Goal: Task Accomplishment & Management: Manage account settings

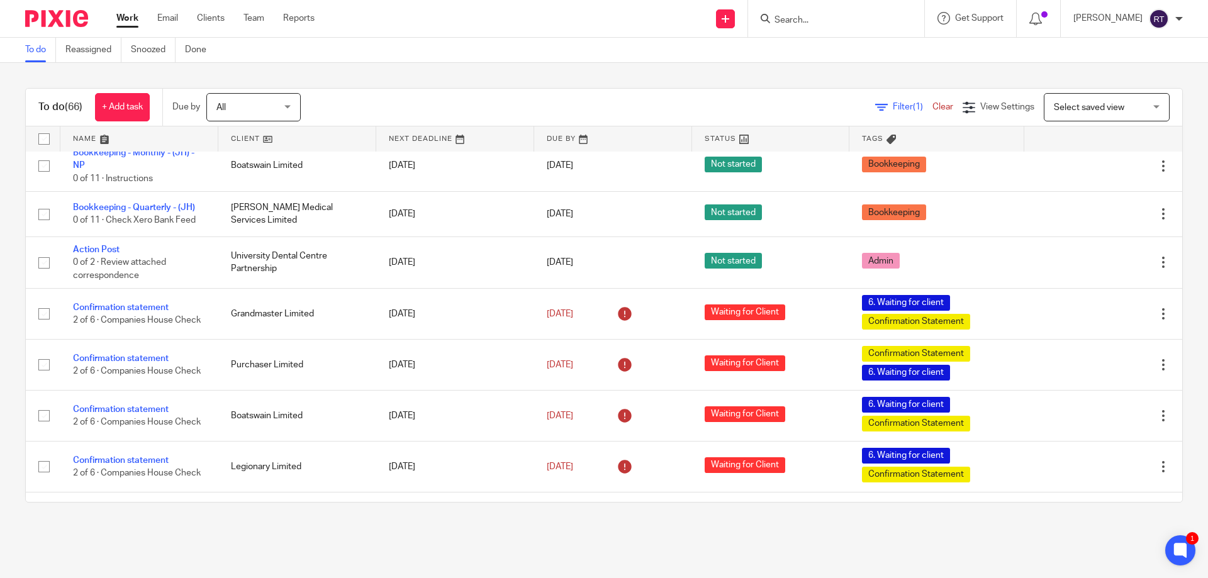
scroll to position [881, 0]
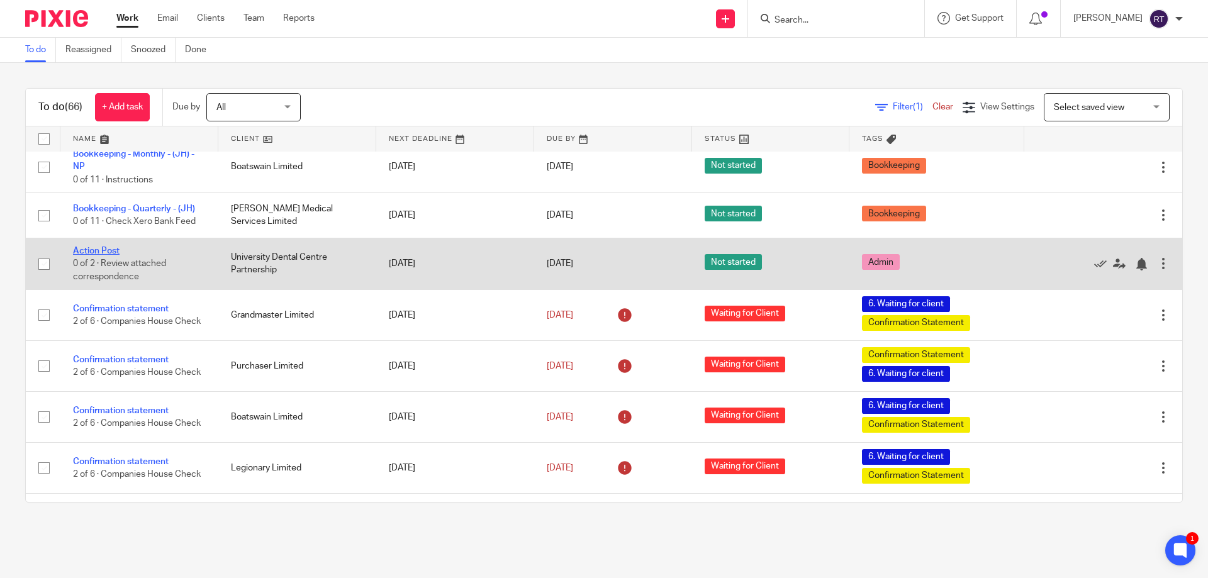
click at [113, 255] on link "Action Post" at bounding box center [96, 251] width 47 height 9
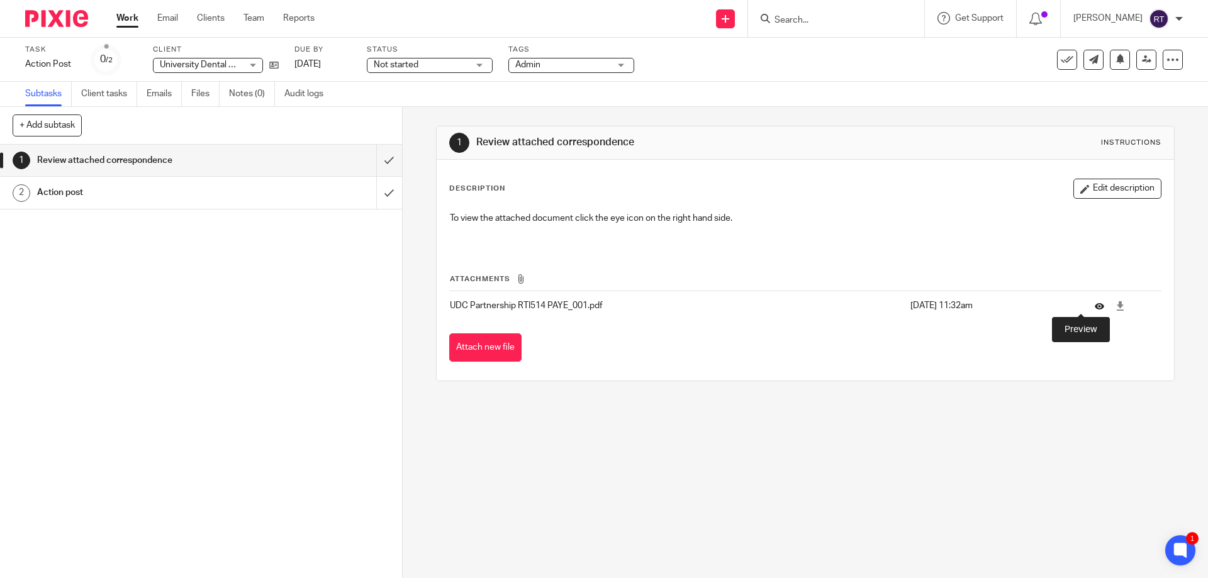
click at [1095, 308] on icon at bounding box center [1099, 305] width 9 height 9
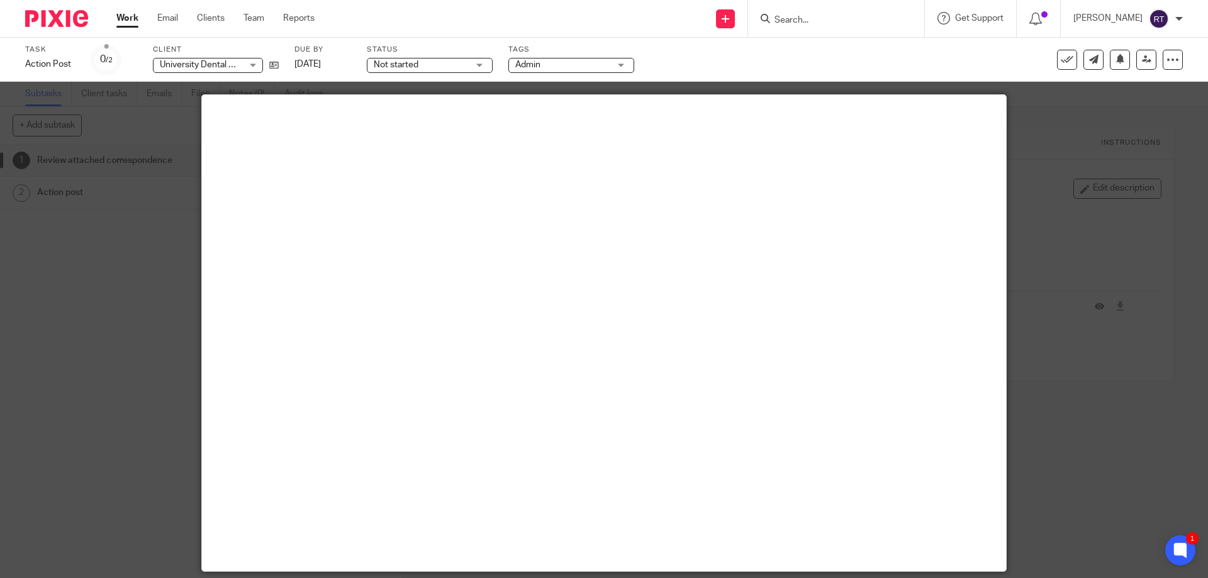
click at [1159, 303] on div at bounding box center [604, 289] width 1208 height 578
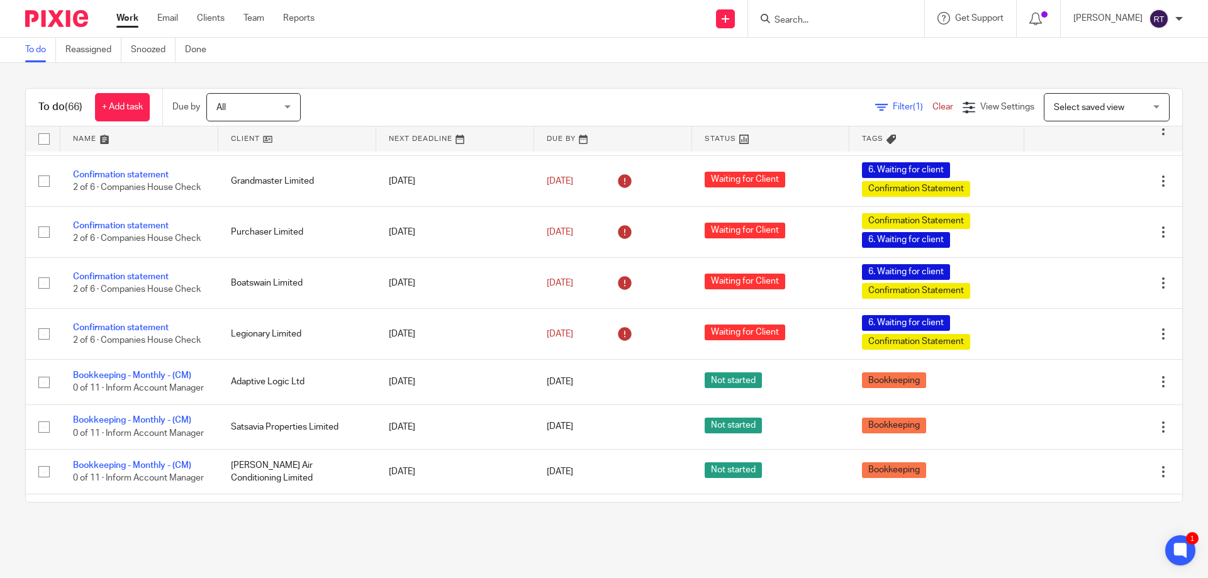
scroll to position [952, 0]
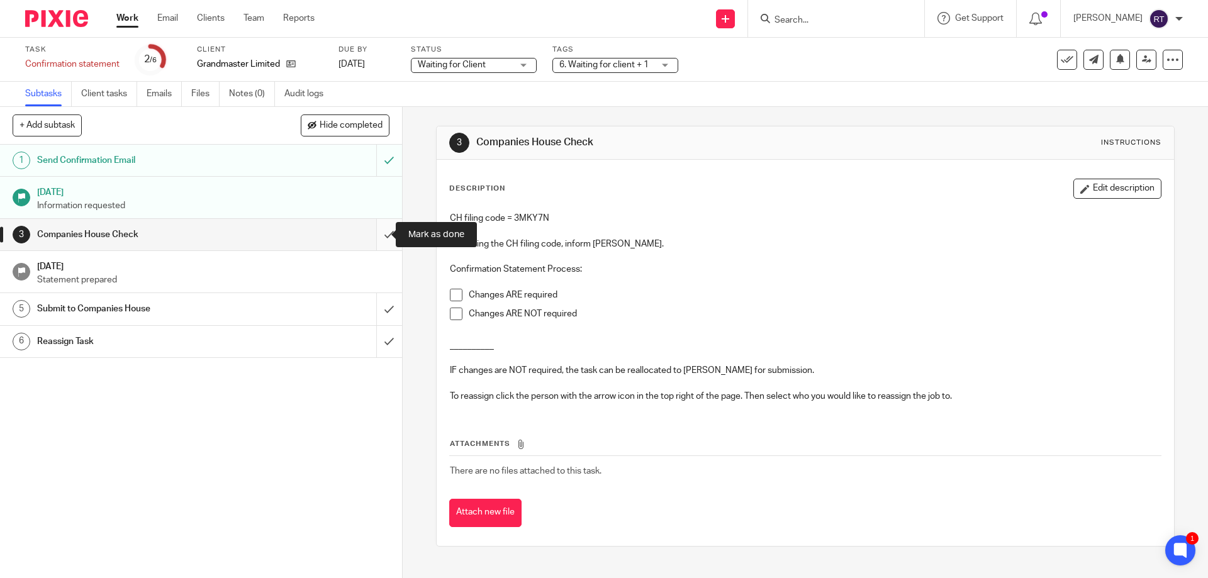
click at [368, 224] on input "submit" at bounding box center [201, 234] width 402 height 31
click at [378, 230] on input "submit" at bounding box center [201, 234] width 402 height 31
click at [375, 236] on input "submit" at bounding box center [201, 234] width 402 height 31
click at [367, 230] on input "submit" at bounding box center [201, 234] width 402 height 31
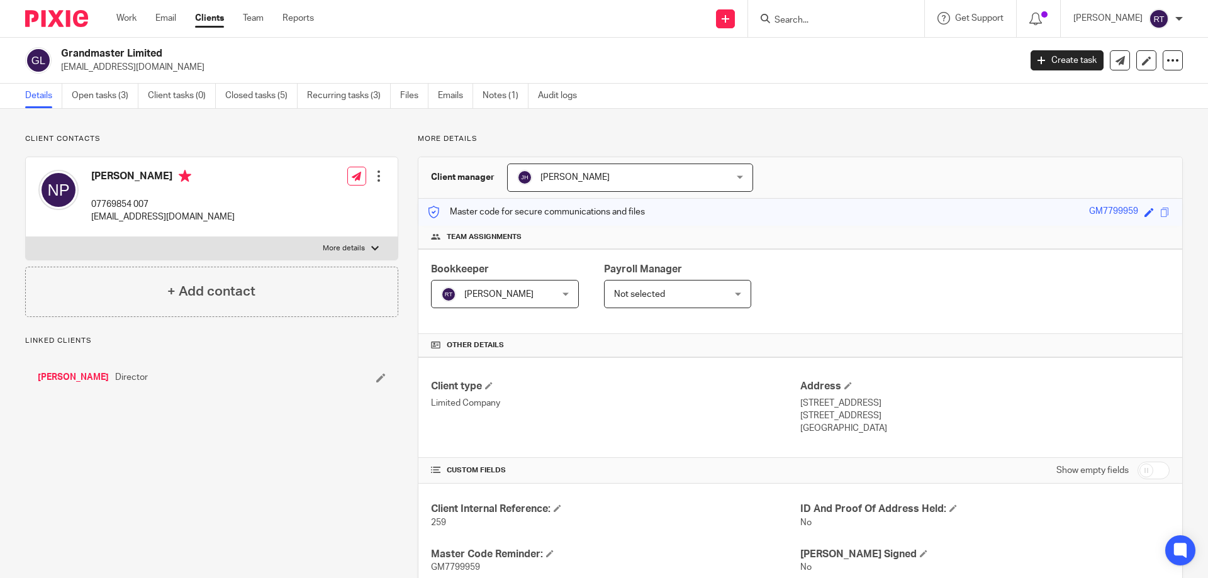
scroll to position [413, 0]
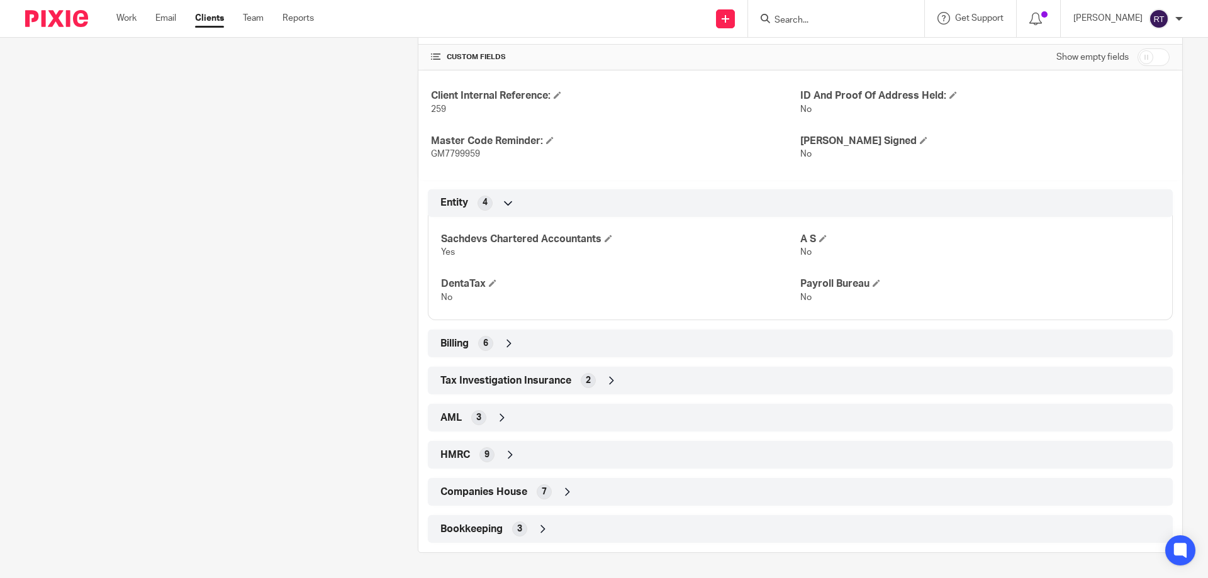
click at [474, 501] on div "Companies House 7" at bounding box center [800, 491] width 726 height 21
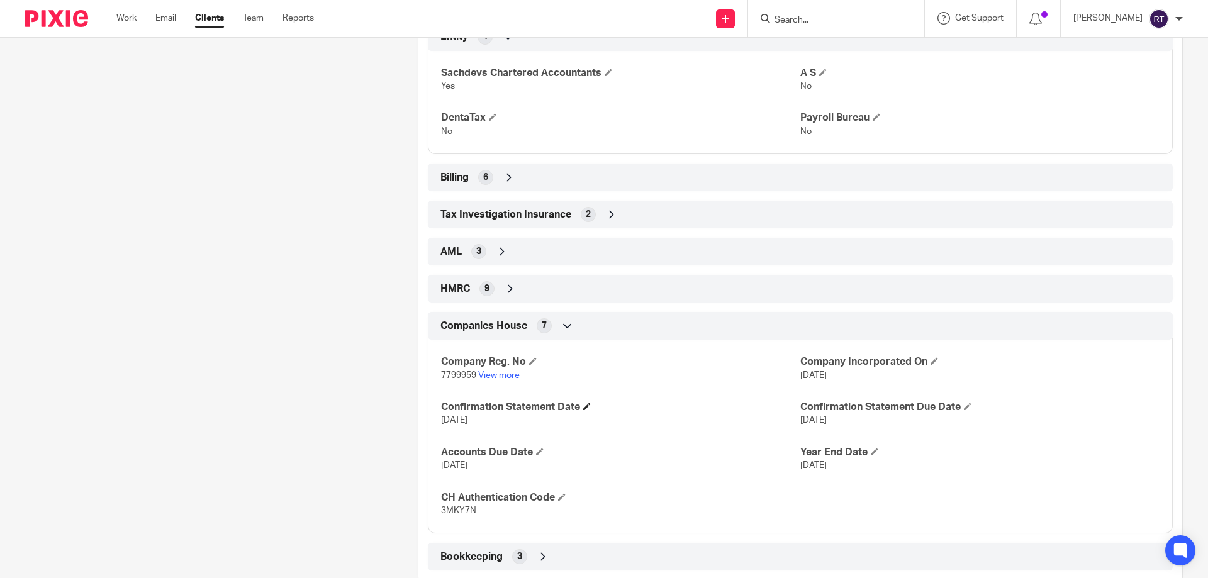
scroll to position [602, 0]
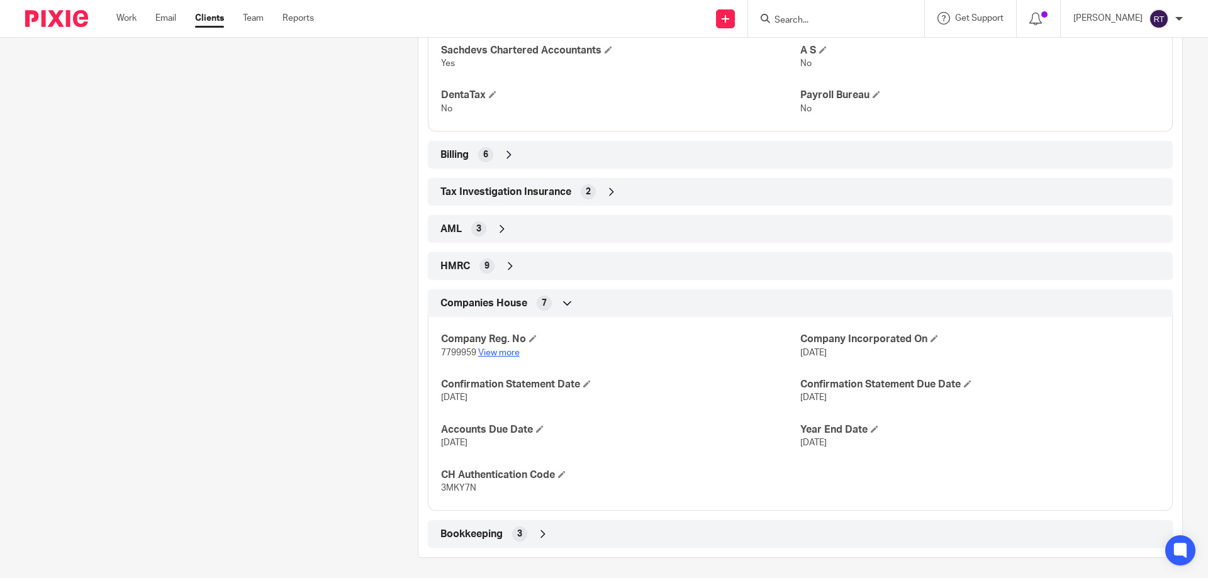
click at [491, 354] on link "View more" at bounding box center [499, 353] width 42 height 9
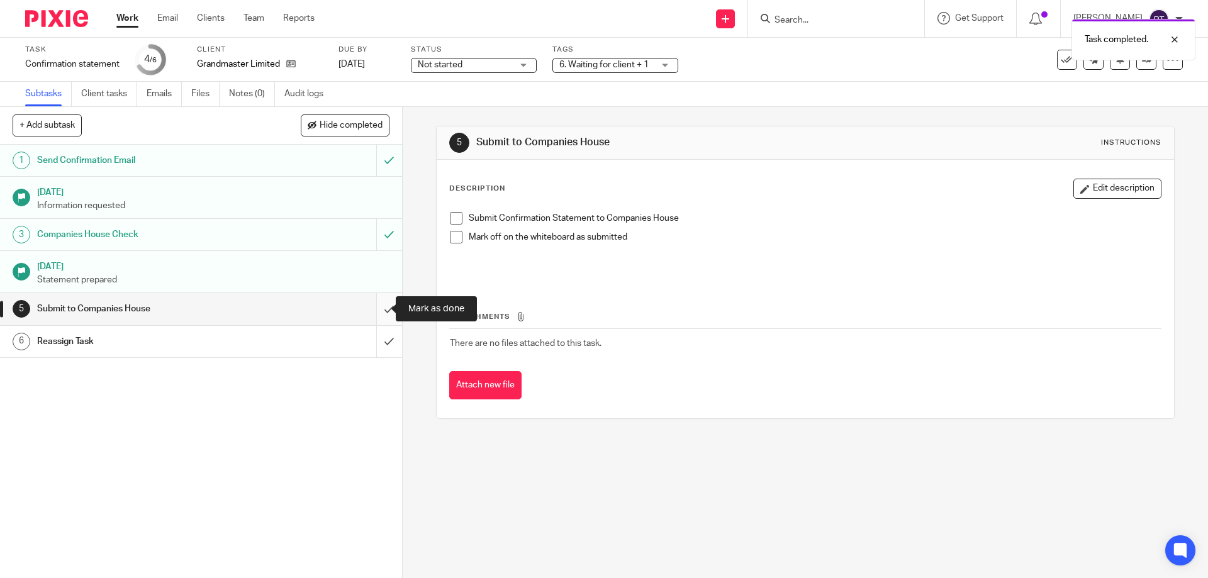
click at [378, 309] on input "submit" at bounding box center [201, 308] width 402 height 31
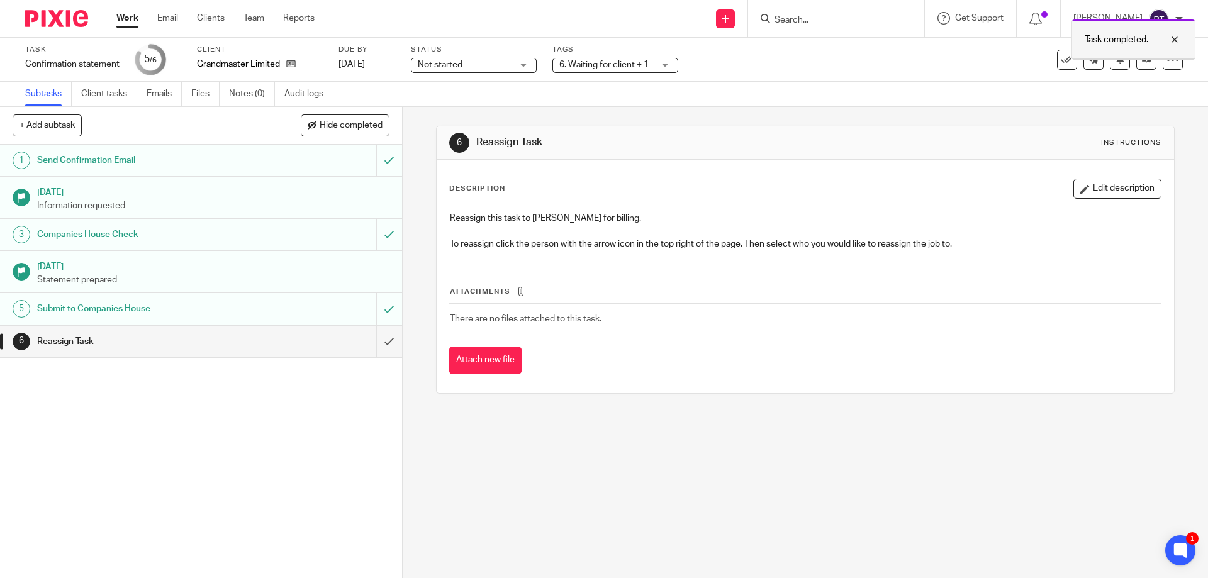
click at [1175, 35] on div at bounding box center [1165, 39] width 34 height 15
click at [1136, 53] on link at bounding box center [1146, 60] width 20 height 20
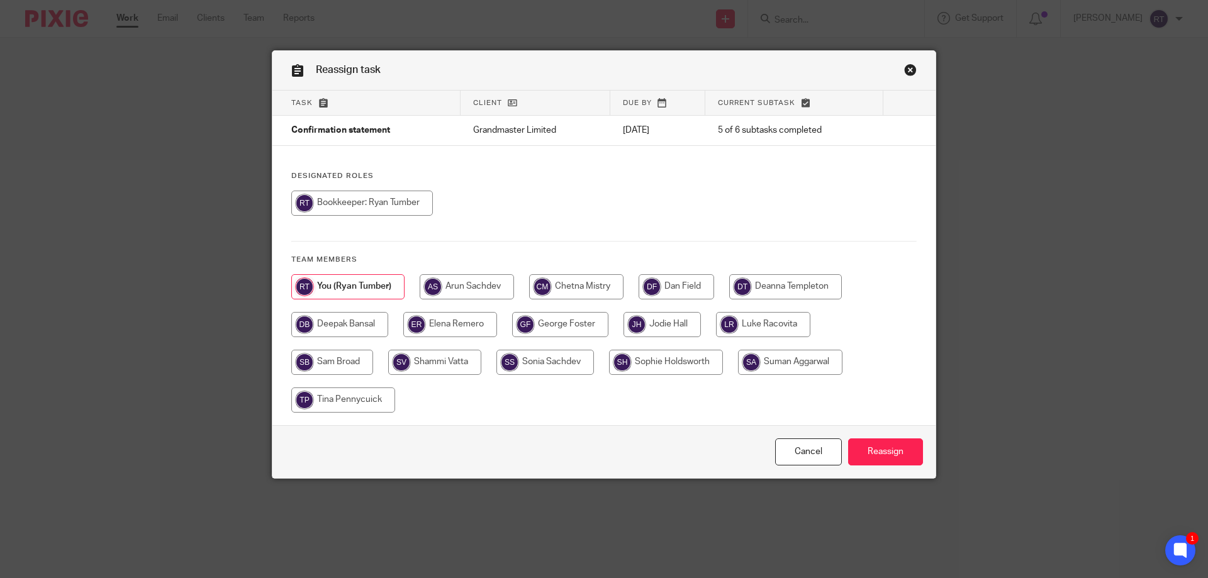
click at [742, 279] on input "radio" at bounding box center [785, 286] width 113 height 25
radio input "true"
click at [899, 447] on input "Reassign" at bounding box center [885, 452] width 75 height 27
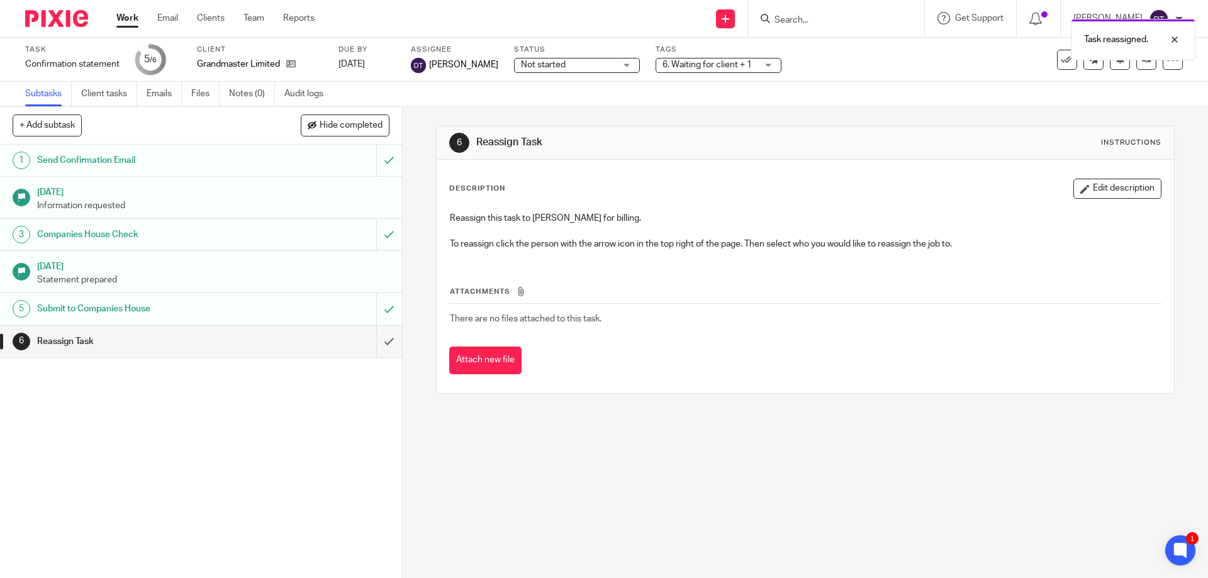
click at [625, 67] on div "Not started Not started" at bounding box center [577, 65] width 126 height 15
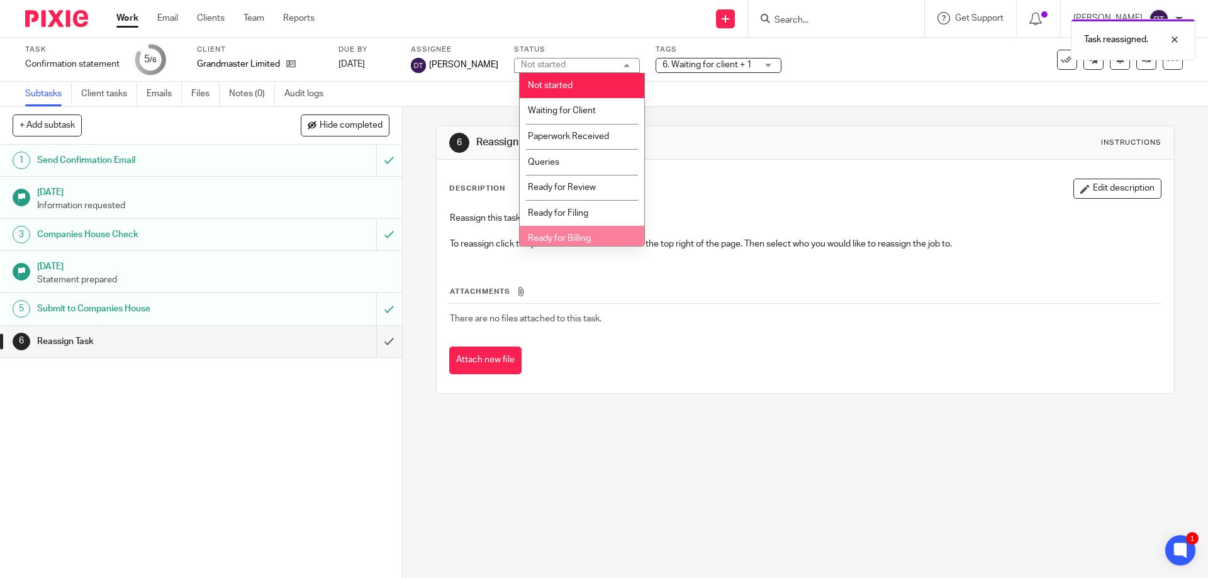
click at [587, 232] on li "Ready for Billing" at bounding box center [582, 239] width 125 height 26
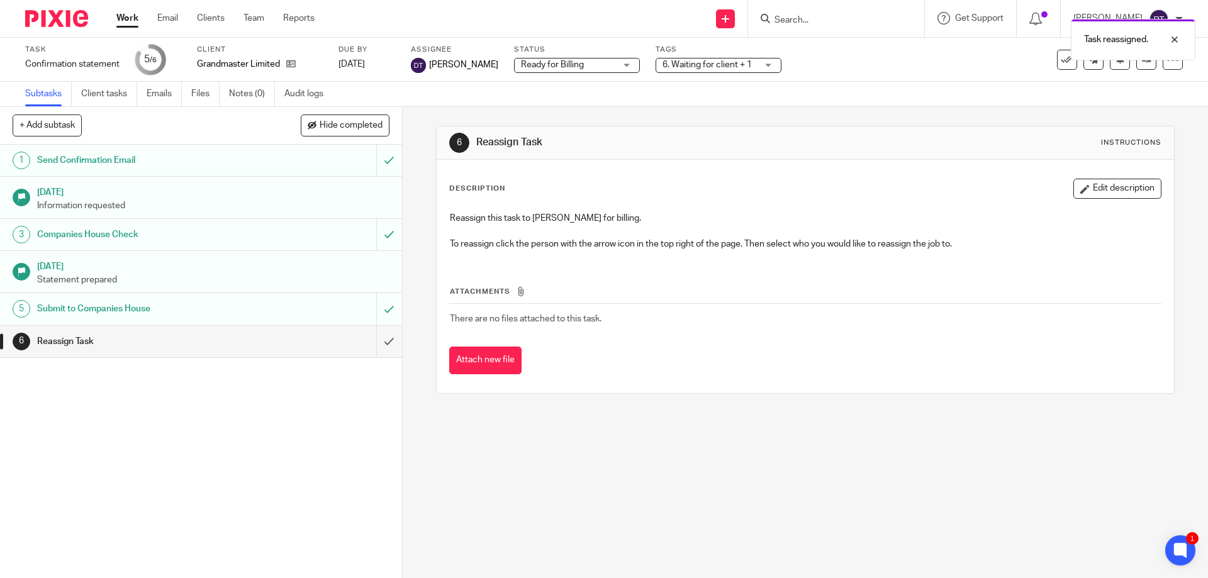
click at [691, 63] on span "6. Waiting for client + 1" at bounding box center [707, 64] width 89 height 9
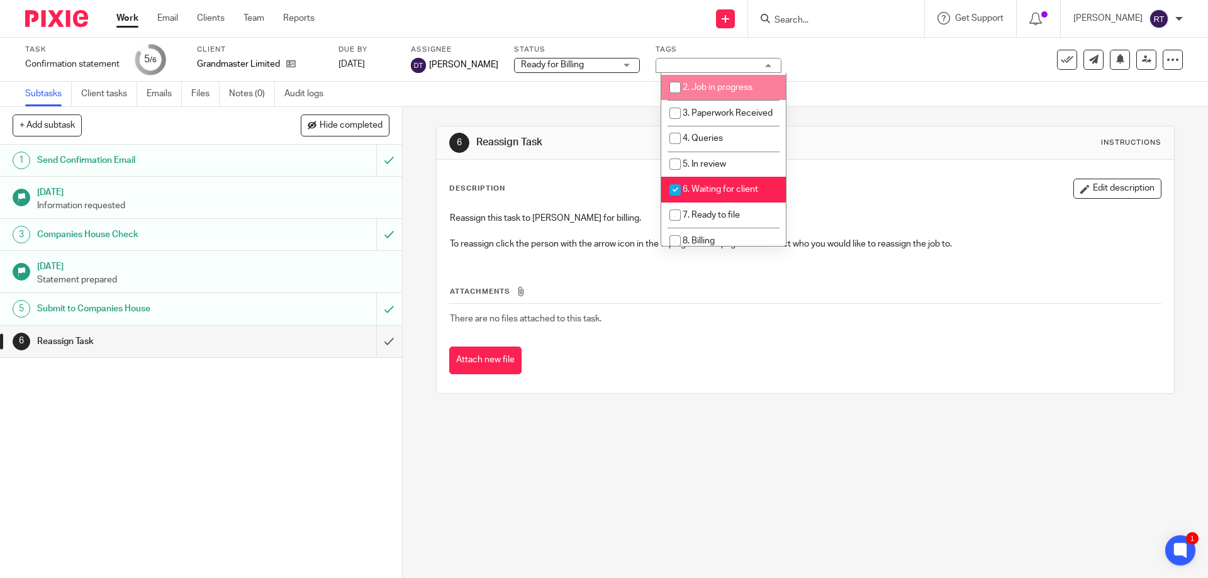
scroll to position [189, 0]
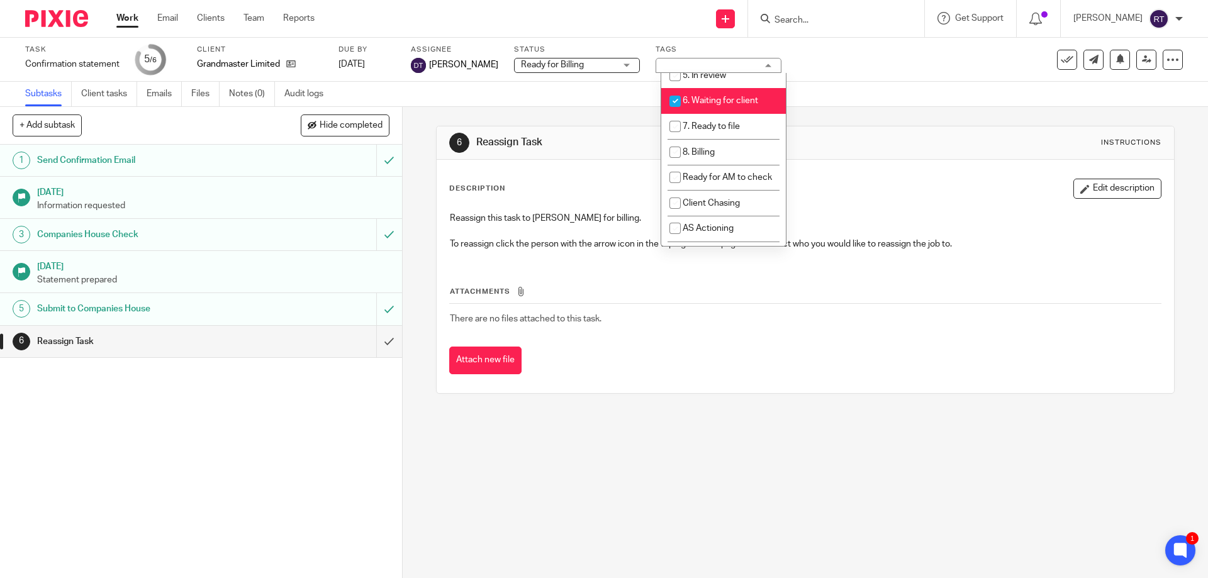
click at [701, 105] on span "6. Waiting for client" at bounding box center [721, 100] width 76 height 9
checkbox input "false"
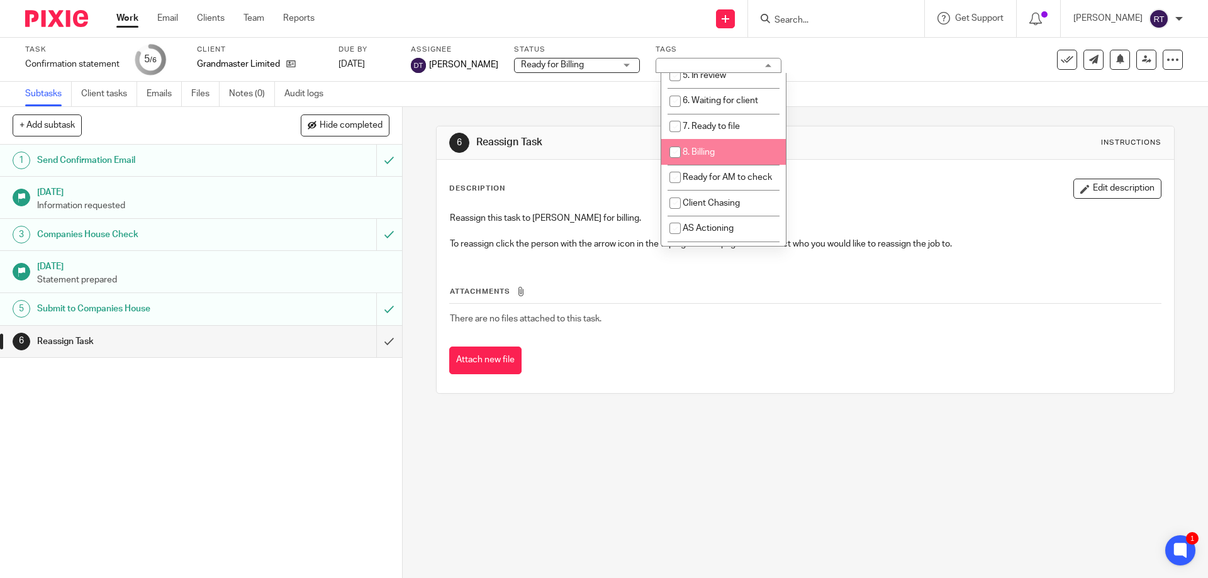
click at [716, 165] on li "8. Billing" at bounding box center [723, 152] width 125 height 26
checkbox input "true"
click at [926, 136] on div "6 Reassign Task Instructions" at bounding box center [805, 143] width 712 height 20
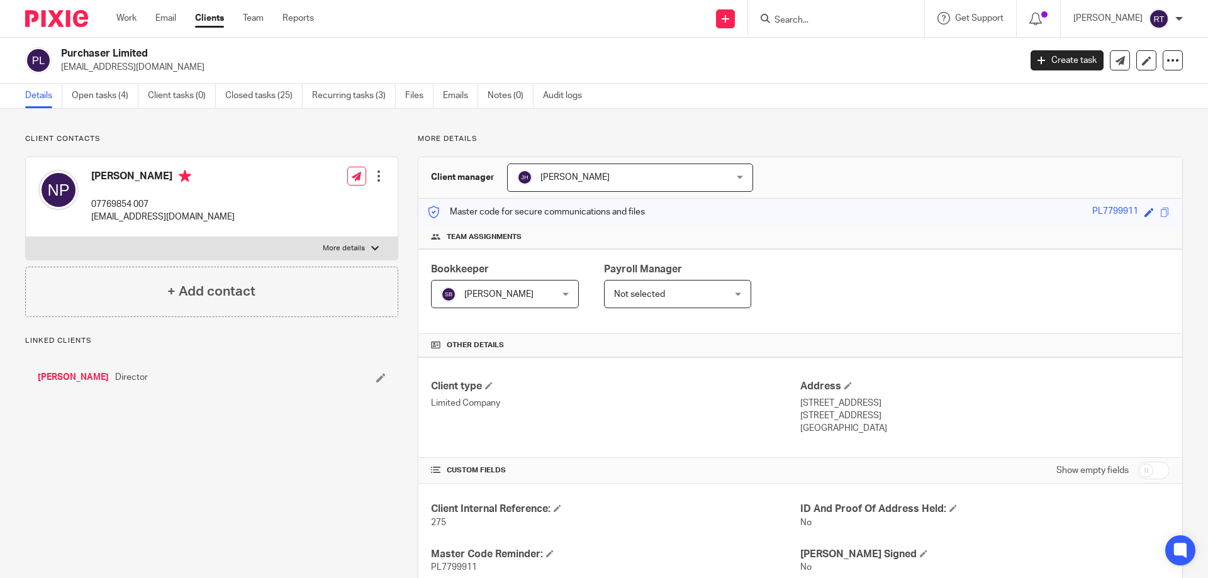
scroll to position [413, 0]
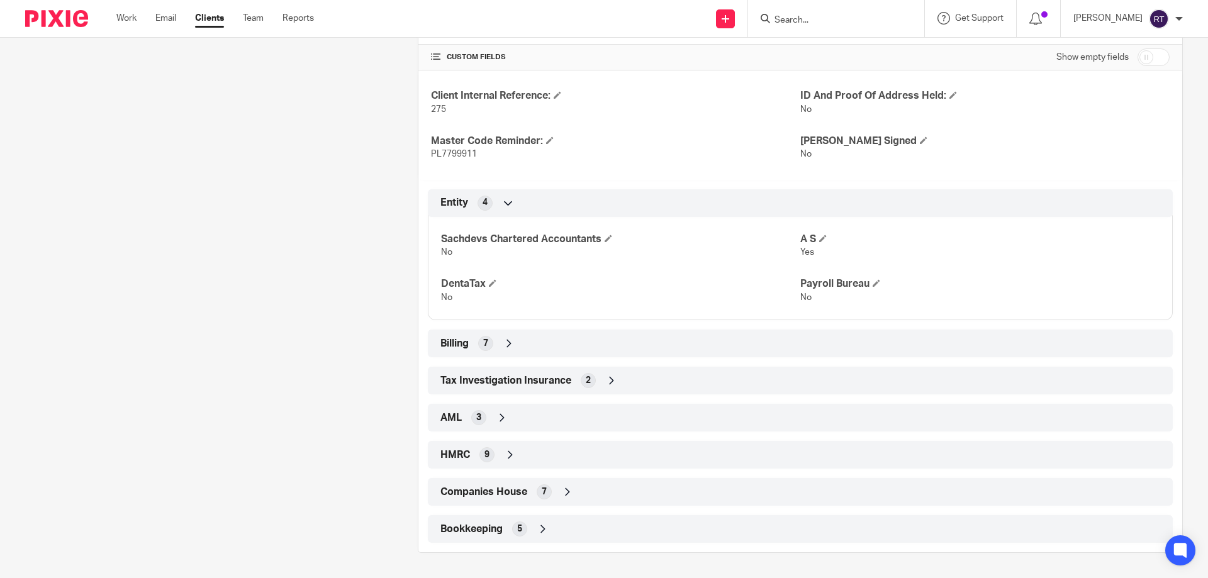
click at [513, 499] on div "Companies House 7" at bounding box center [800, 491] width 726 height 21
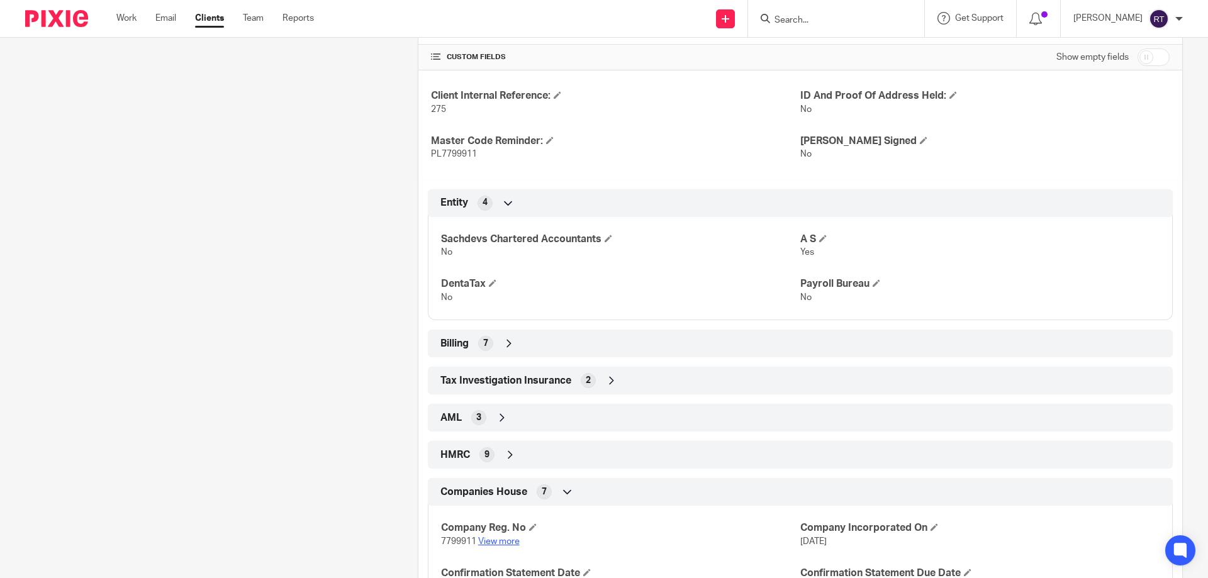
click at [501, 539] on link "View more" at bounding box center [499, 541] width 42 height 9
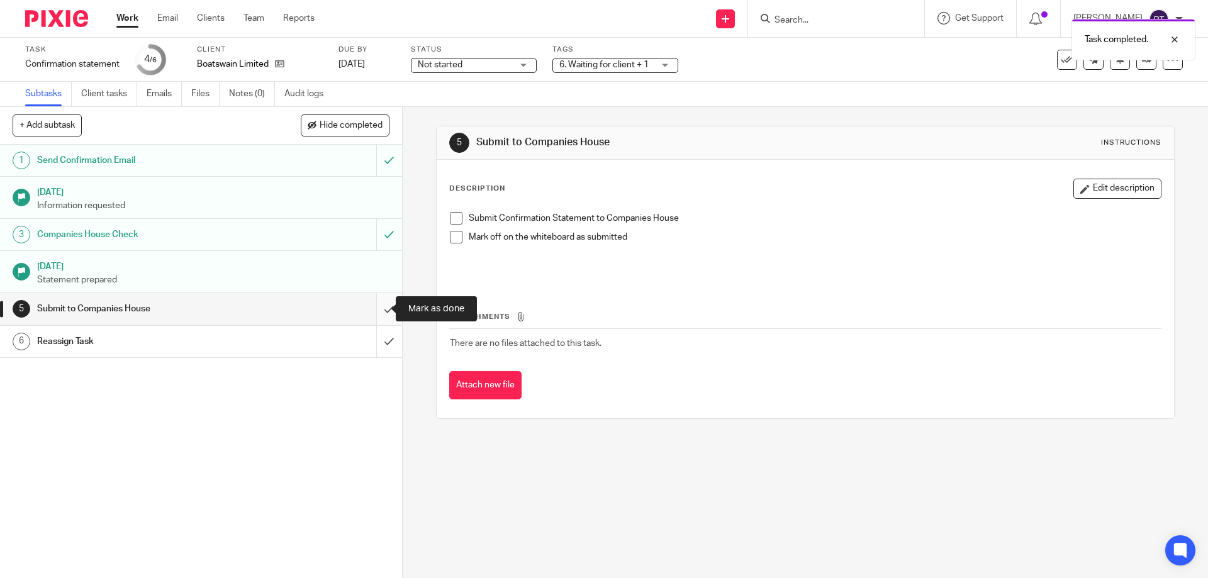
click at [373, 307] on input "submit" at bounding box center [201, 308] width 402 height 31
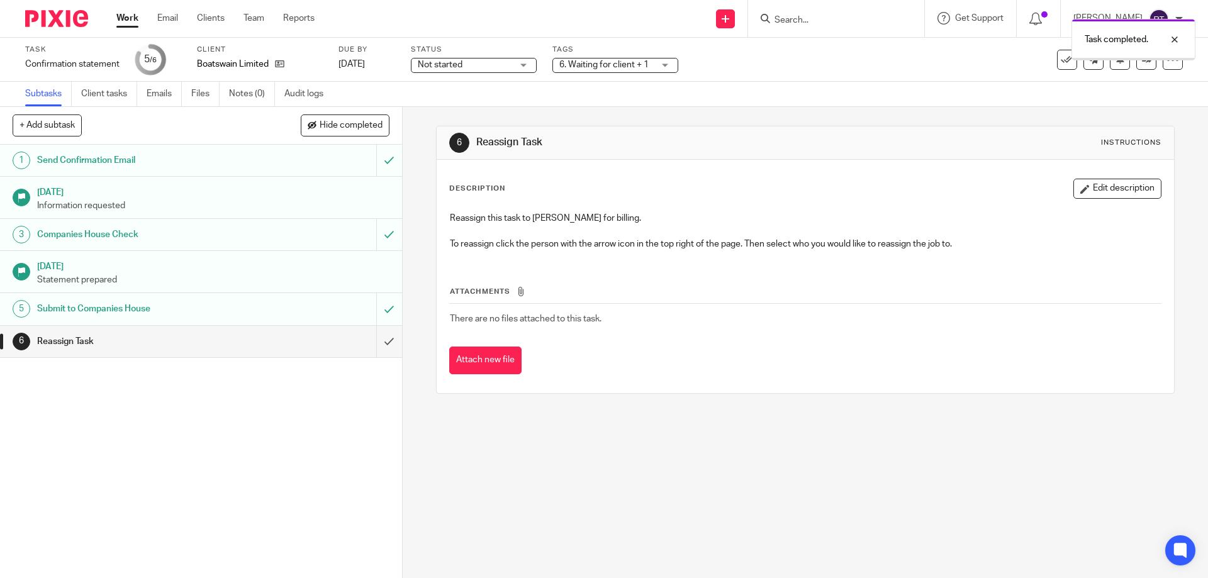
click at [479, 68] on span "Not started" at bounding box center [465, 65] width 94 height 13
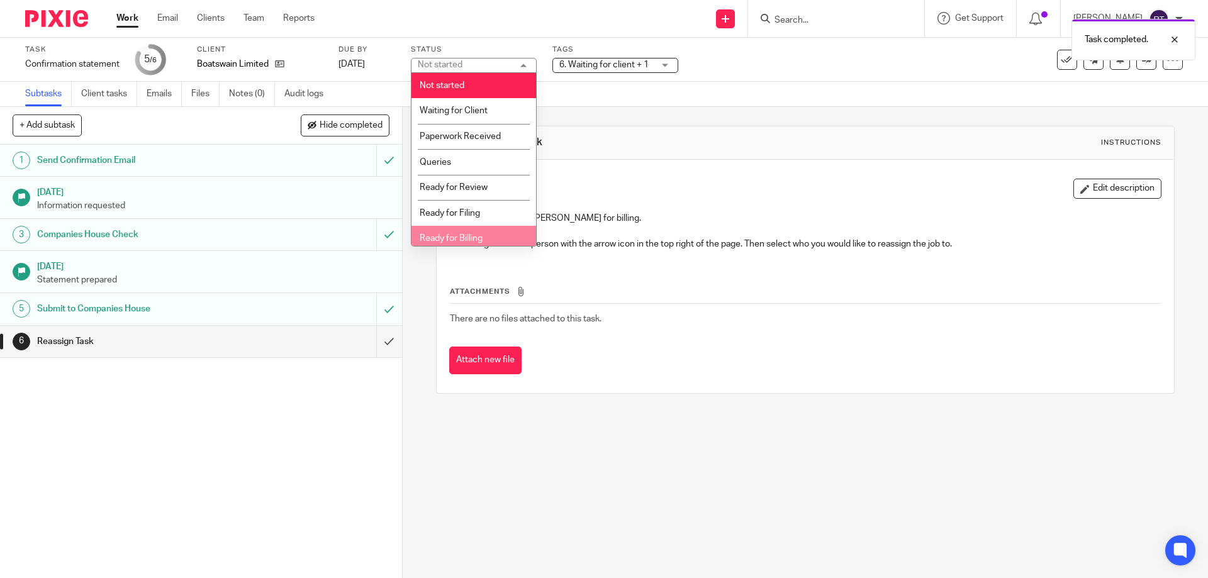
click at [478, 230] on li "Ready for Billing" at bounding box center [474, 239] width 125 height 26
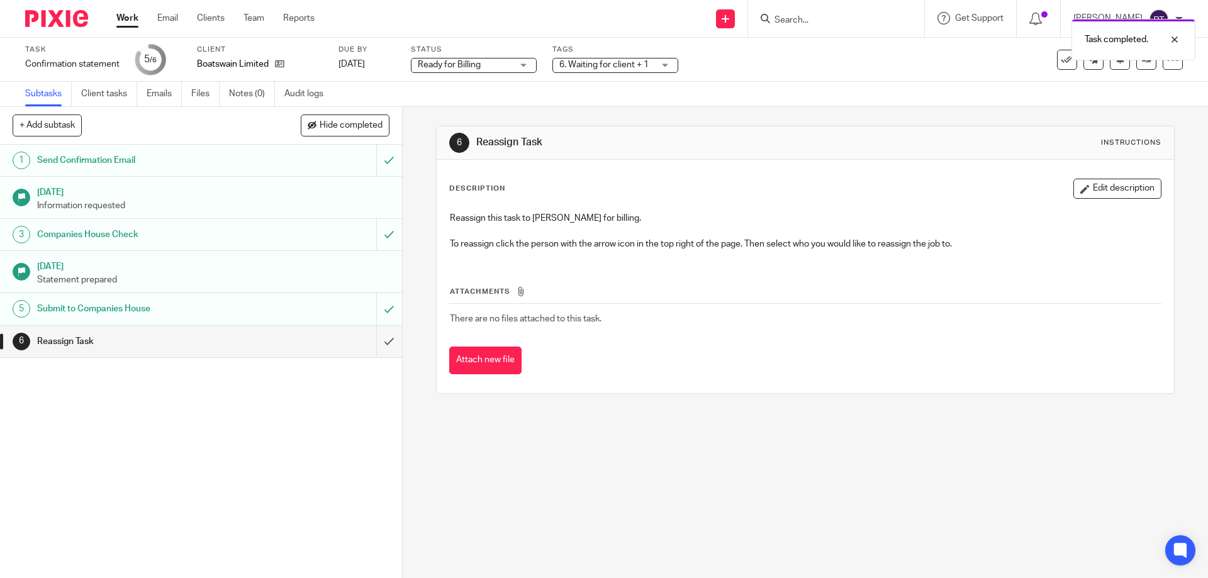
click at [589, 62] on span "6. Waiting for client + 1" at bounding box center [603, 64] width 89 height 9
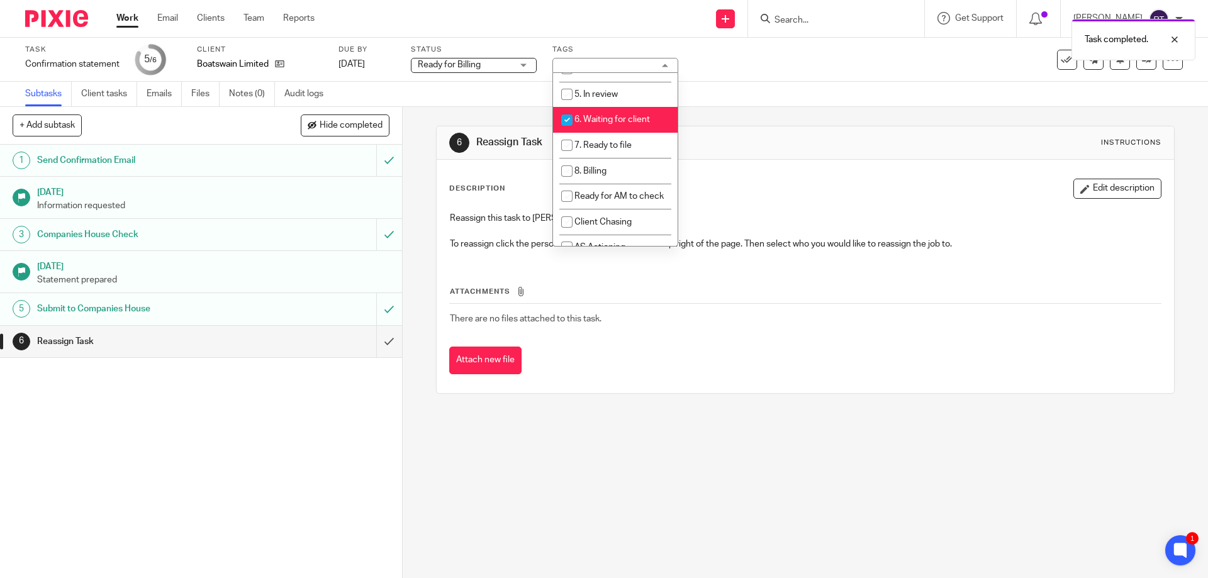
scroll to position [189, 0]
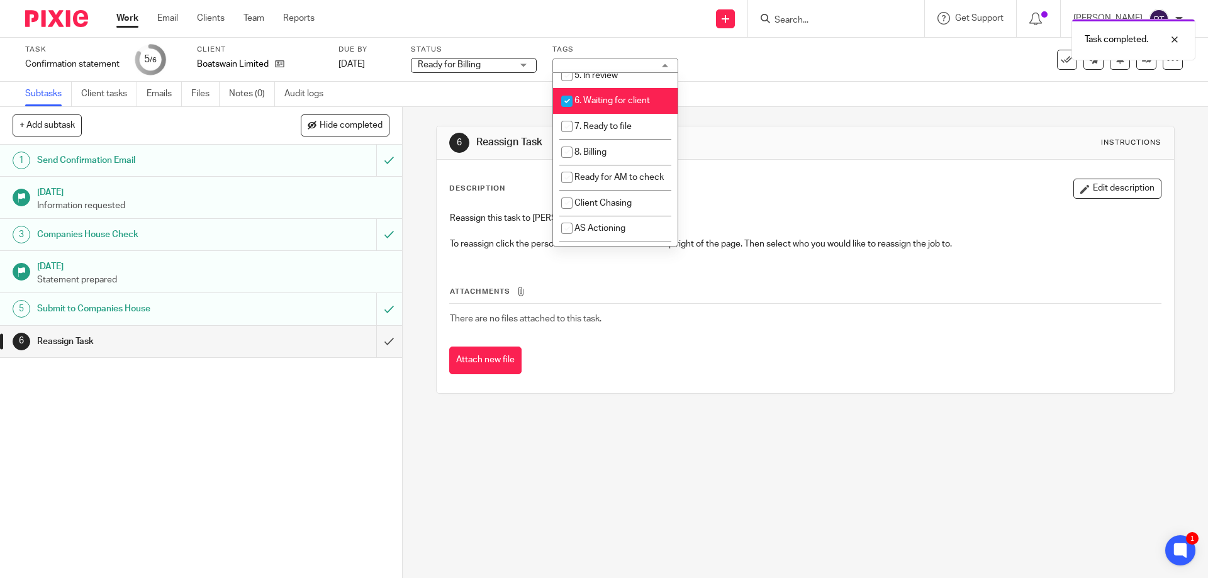
click at [610, 105] on span "6. Waiting for client" at bounding box center [612, 100] width 76 height 9
checkbox input "false"
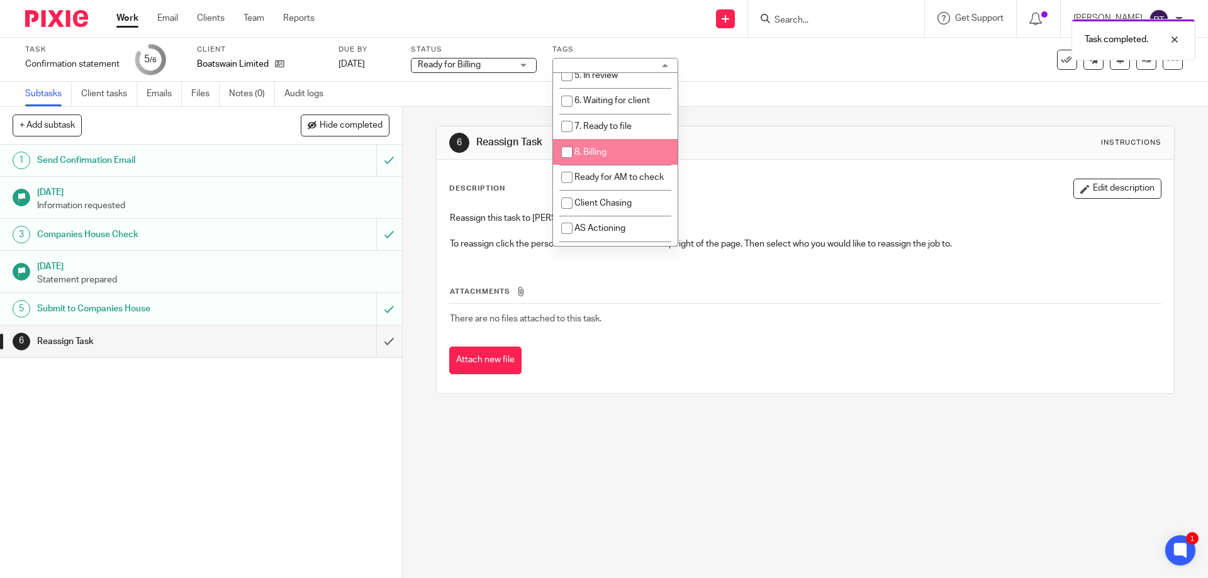
click at [611, 156] on li "8. Billing" at bounding box center [615, 152] width 125 height 26
checkbox input "true"
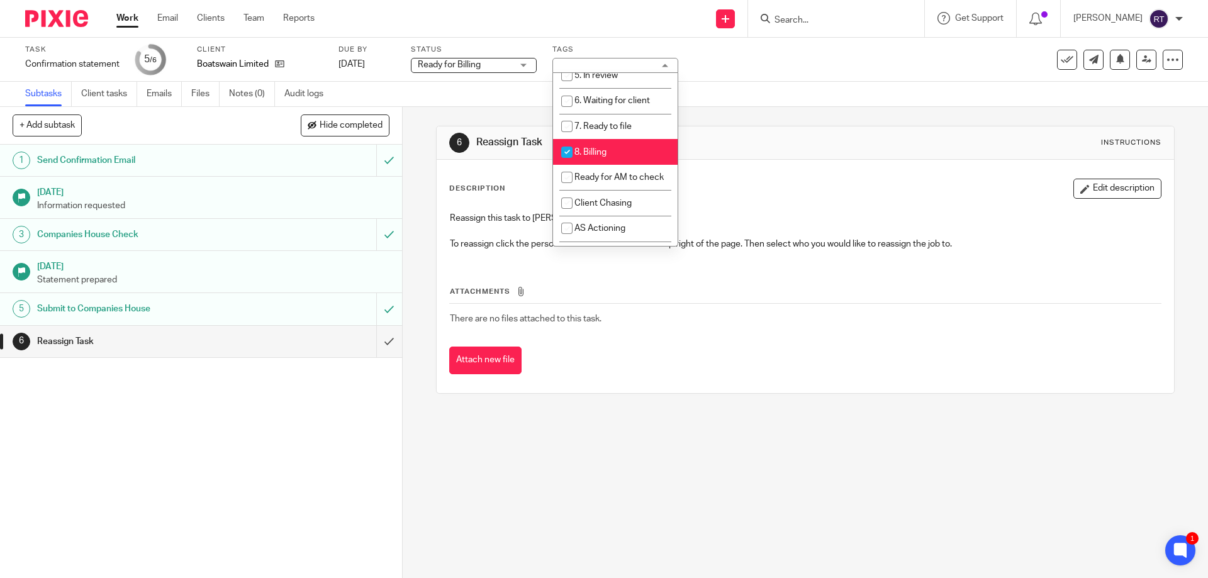
click at [760, 115] on div "6 Reassign Task Instructions Description Edit description Reassign this task to…" at bounding box center [805, 260] width 738 height 306
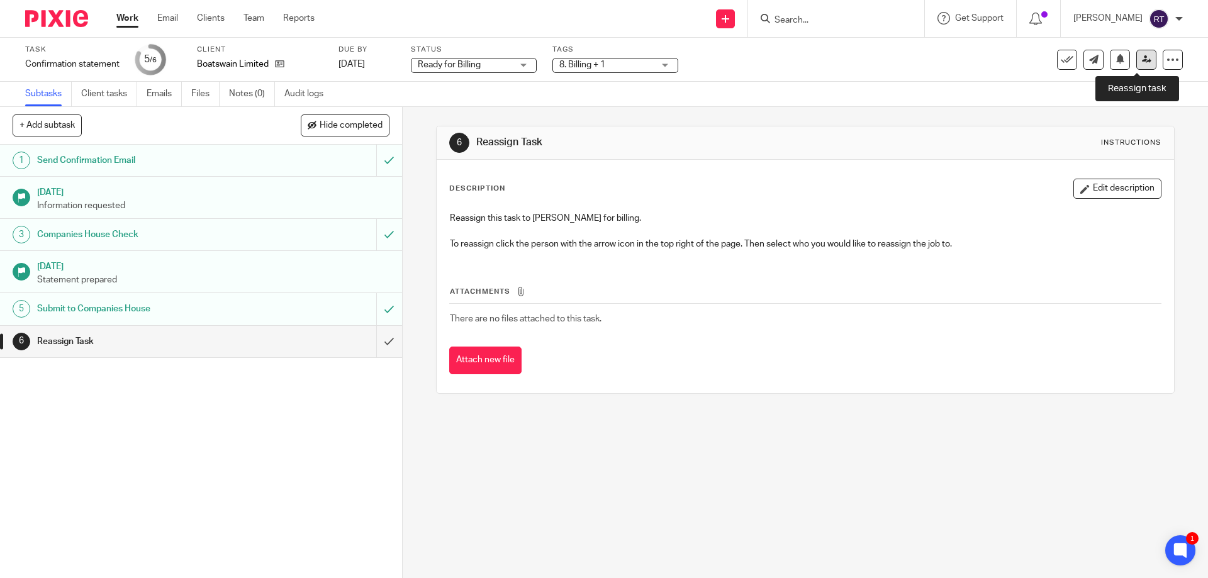
click at [1136, 56] on link at bounding box center [1146, 60] width 20 height 20
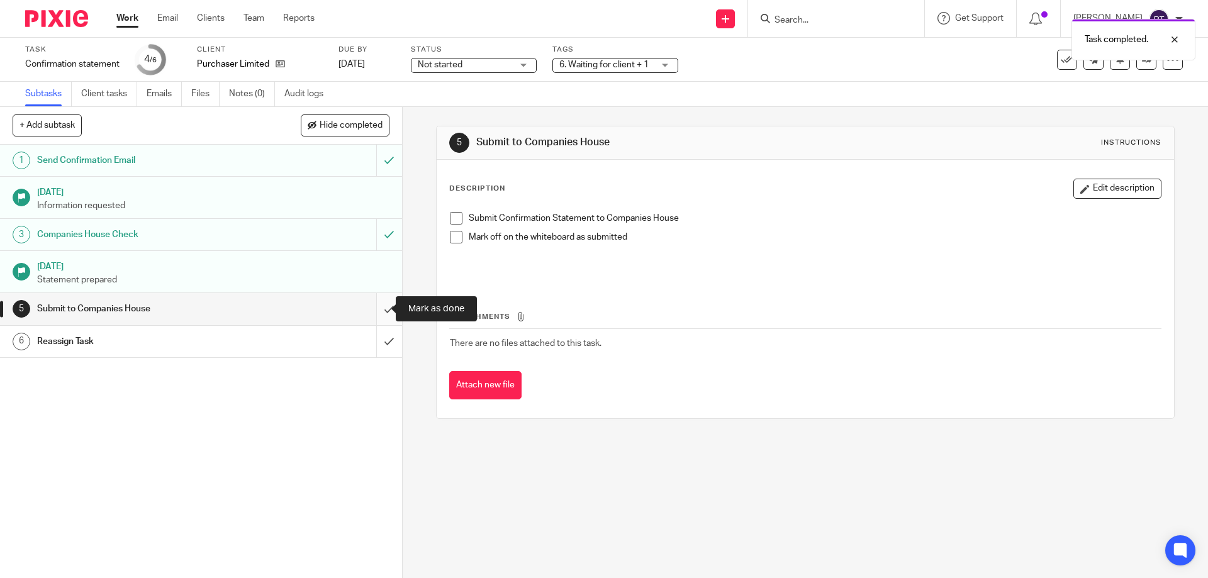
click at [386, 308] on input "submit" at bounding box center [201, 308] width 402 height 31
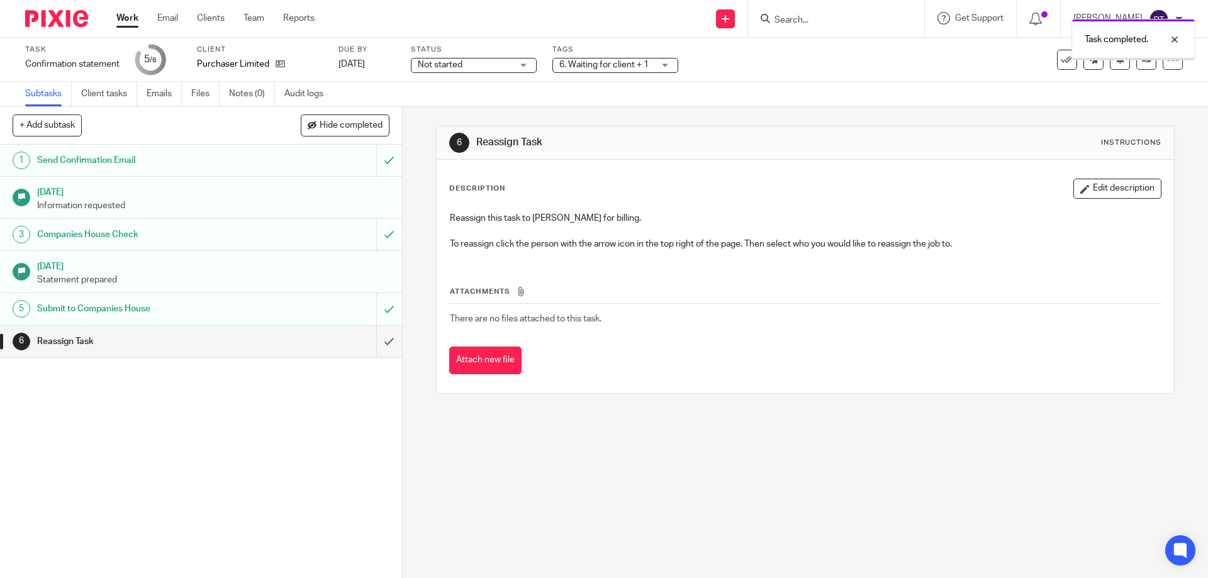
click at [449, 63] on span "Not started" at bounding box center [440, 64] width 45 height 9
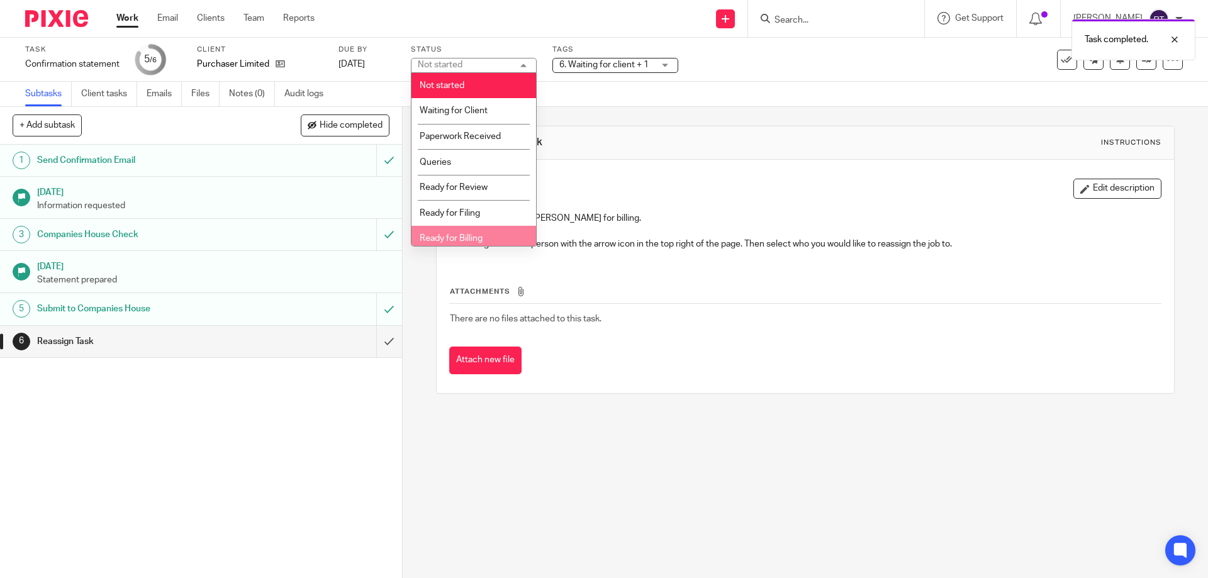
click at [490, 232] on li "Ready for Billing" at bounding box center [474, 239] width 125 height 26
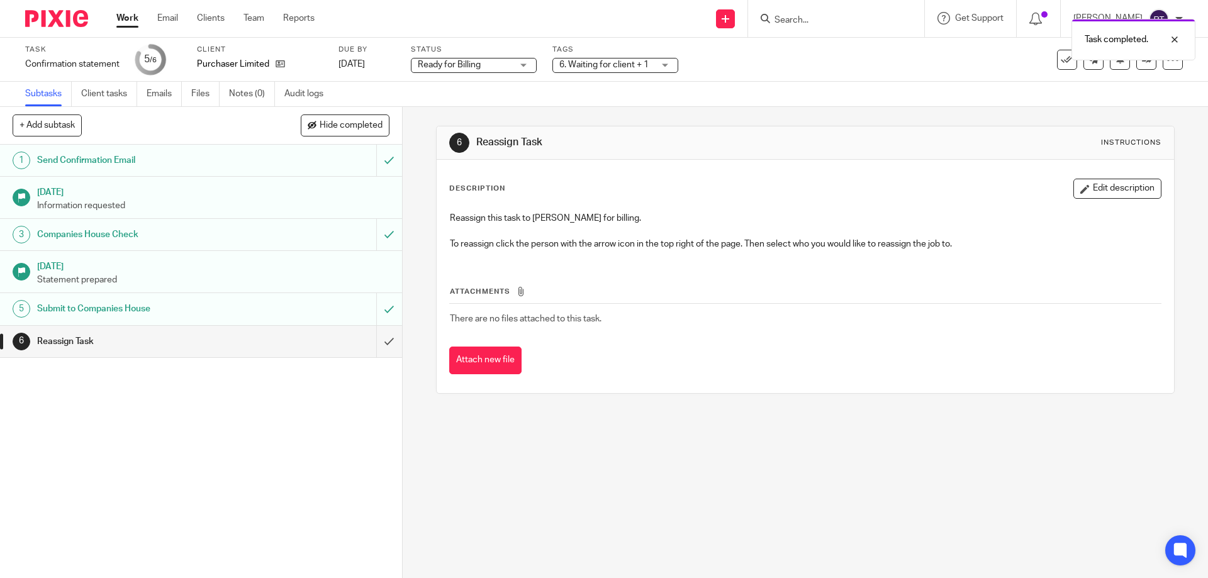
click at [615, 62] on span "6. Waiting for client + 1" at bounding box center [603, 64] width 89 height 9
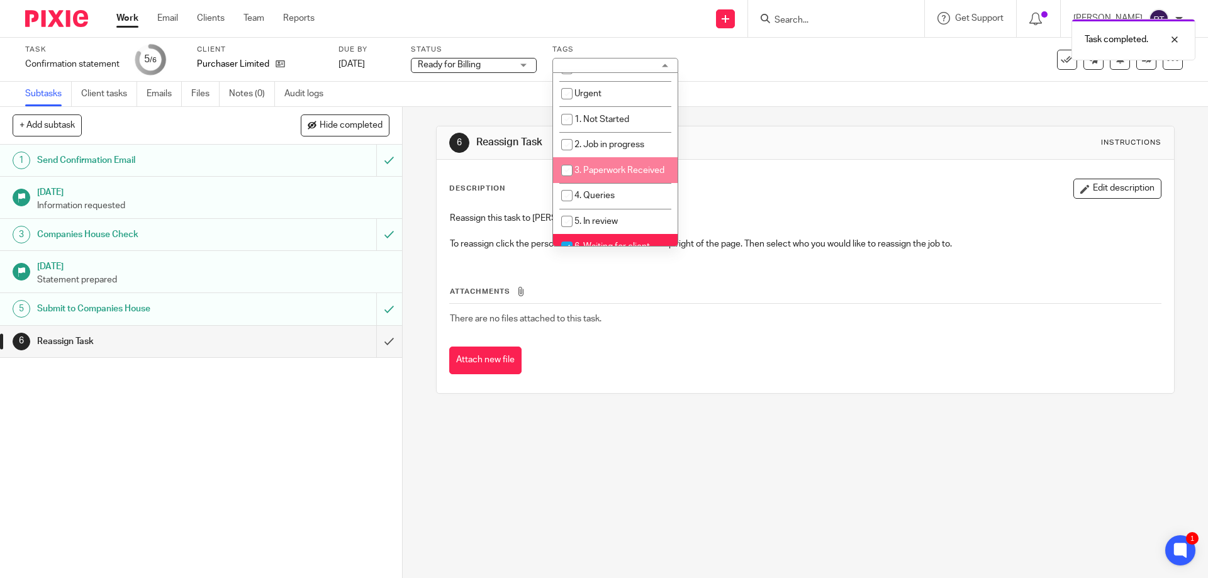
scroll to position [63, 0]
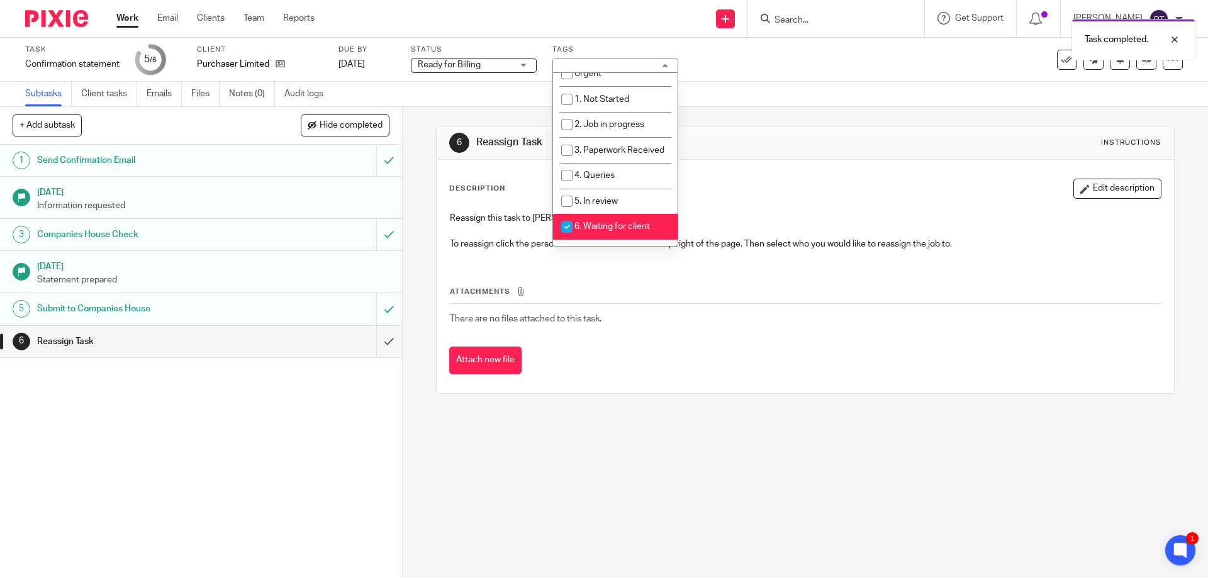
click at [609, 231] on span "6. Waiting for client" at bounding box center [612, 226] width 76 height 9
checkbox input "false"
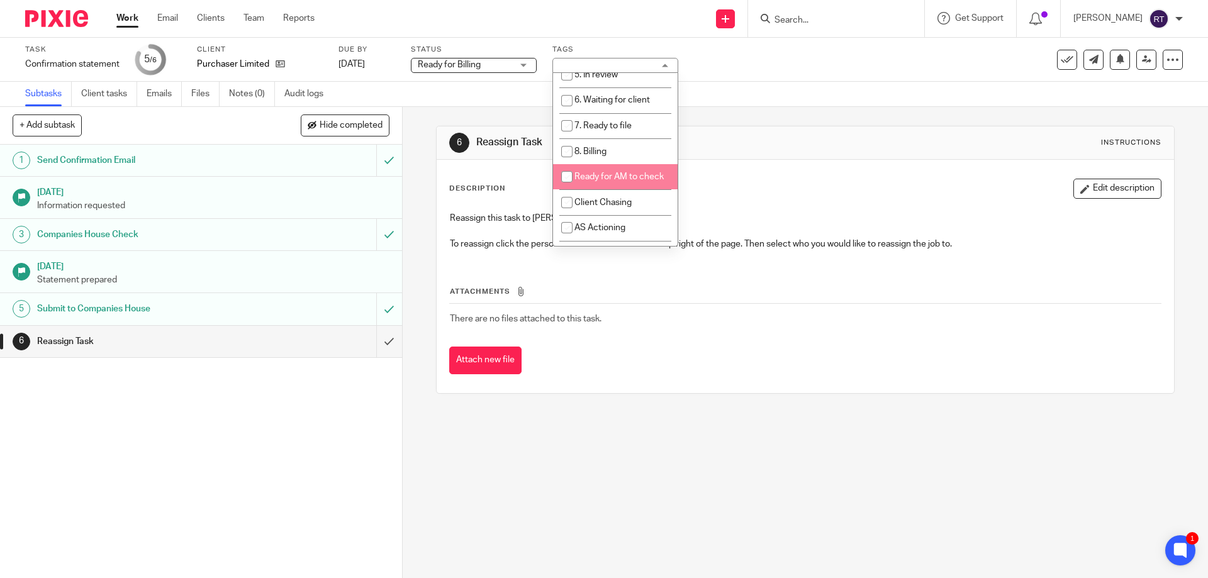
scroll to position [189, 0]
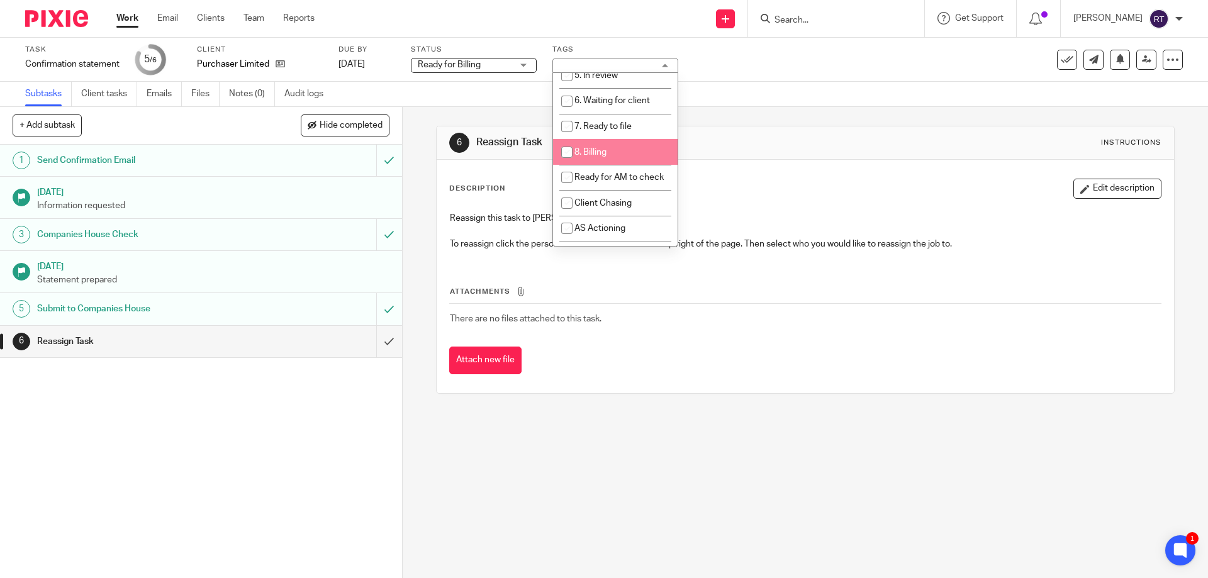
click at [603, 157] on span "8. Billing" at bounding box center [590, 152] width 32 height 9
checkbox input "true"
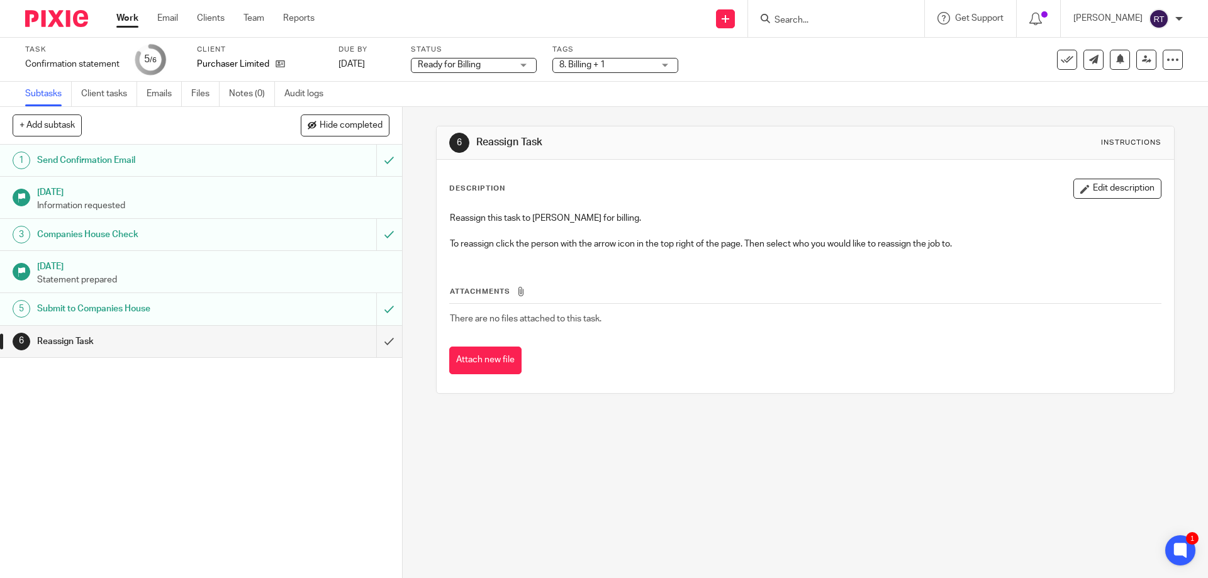
click at [778, 120] on div "6 Reassign Task Instructions Description Edit description Reassign this task to…" at bounding box center [805, 260] width 738 height 306
click at [1136, 57] on link at bounding box center [1146, 60] width 20 height 20
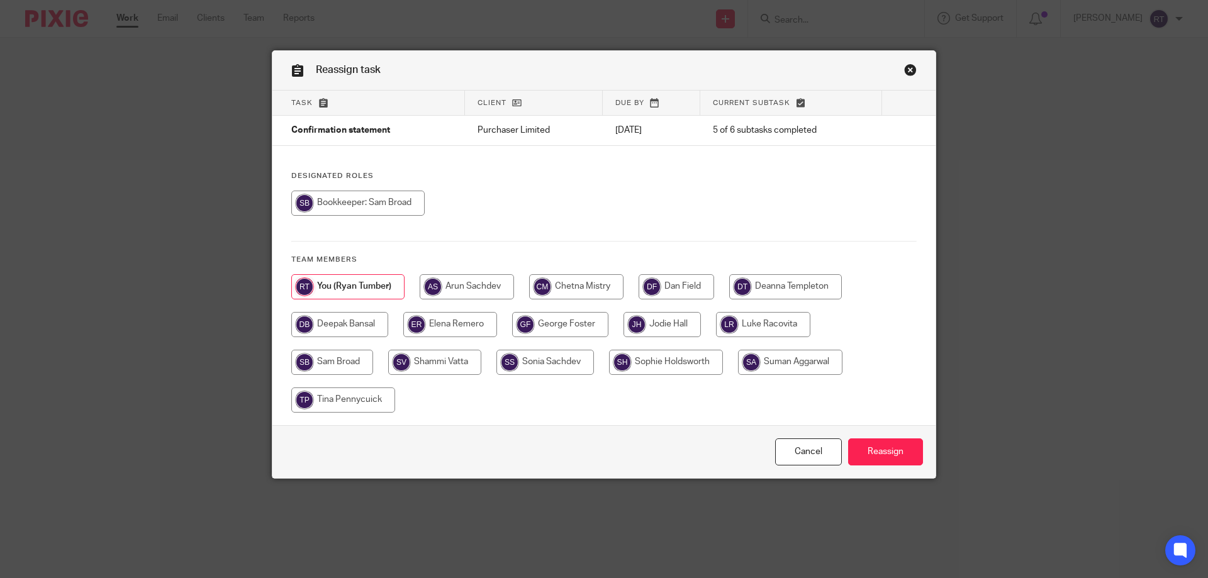
click at [789, 281] on input "radio" at bounding box center [785, 286] width 113 height 25
radio input "true"
click at [895, 454] on input "Reassign" at bounding box center [885, 452] width 75 height 27
click at [804, 285] on input "radio" at bounding box center [785, 286] width 113 height 25
radio input "true"
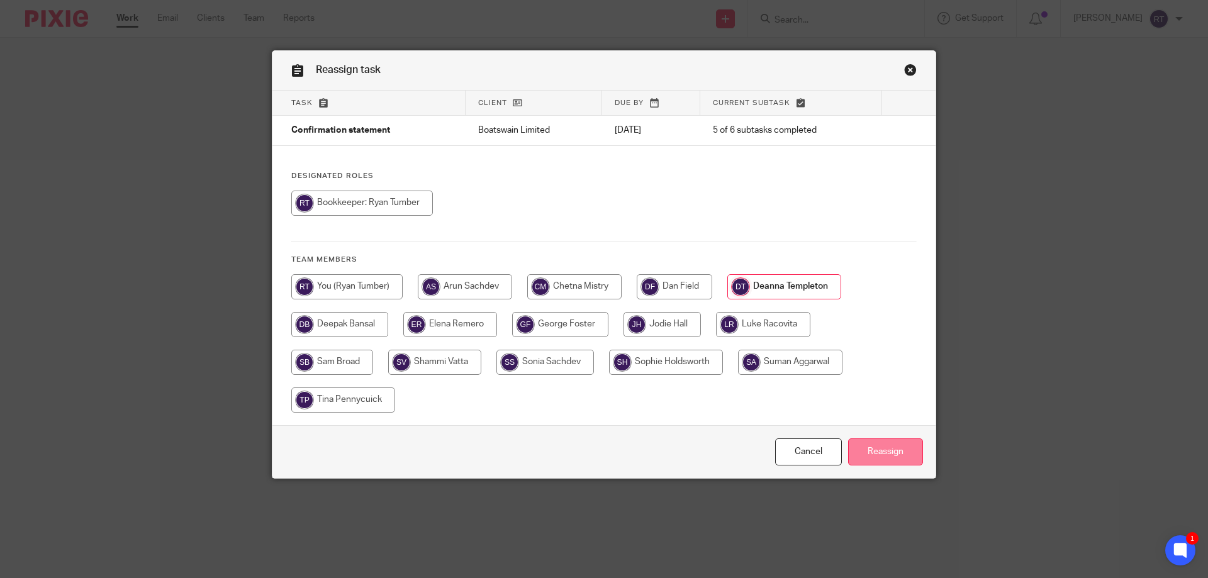
click at [875, 456] on input "Reassign" at bounding box center [885, 452] width 75 height 27
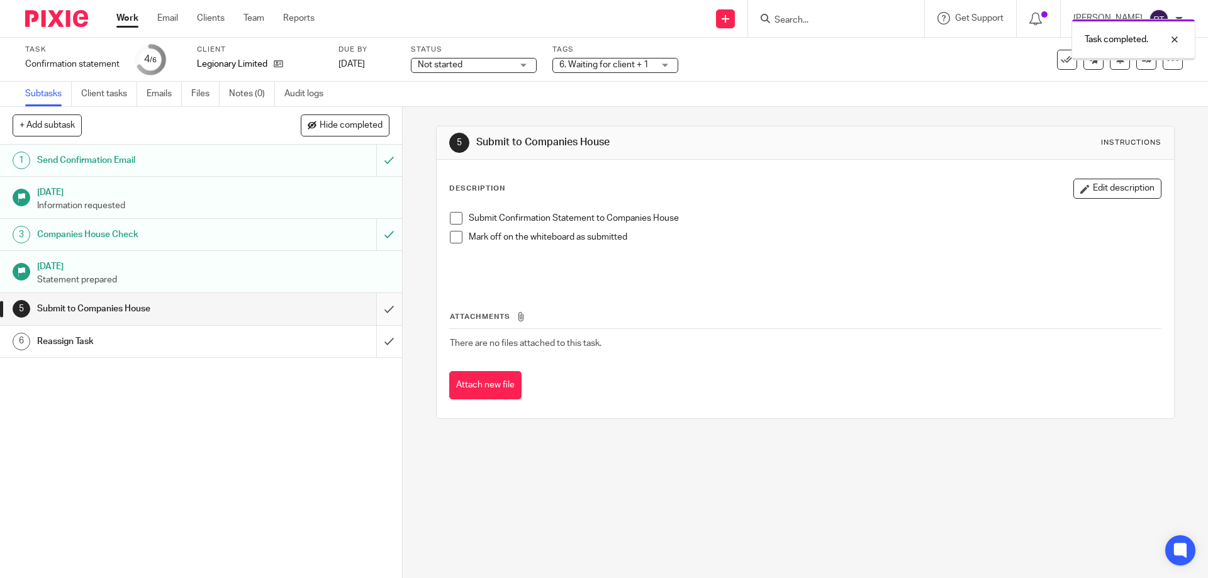
click at [384, 310] on input "submit" at bounding box center [201, 308] width 402 height 31
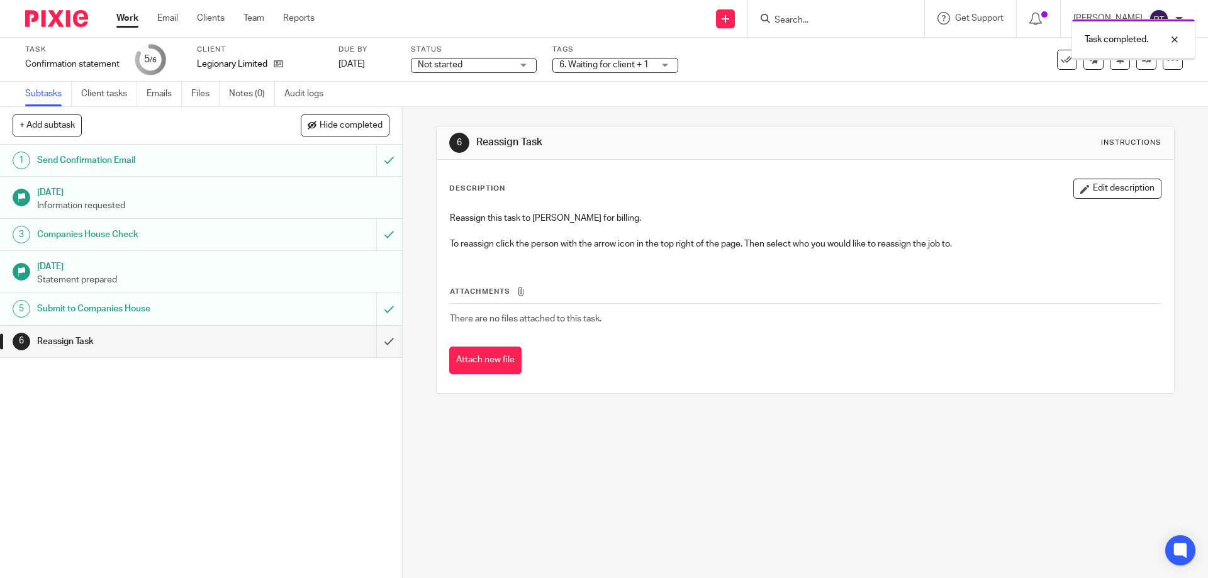
click at [517, 64] on div "Not started Not started" at bounding box center [474, 65] width 126 height 15
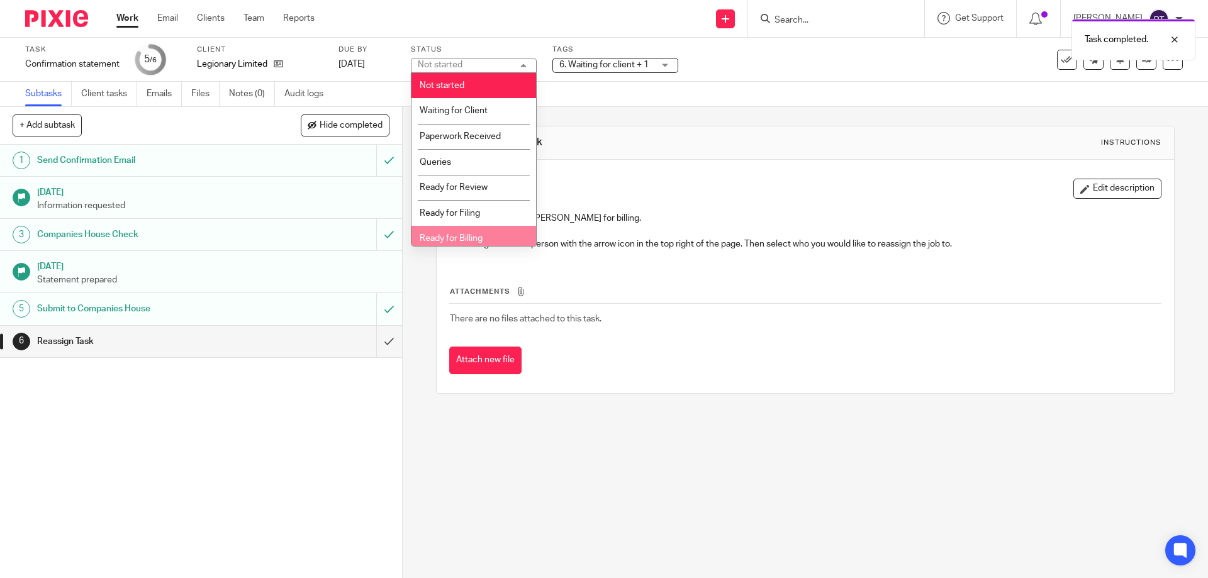
click at [478, 233] on li "Ready for Billing" at bounding box center [474, 239] width 125 height 26
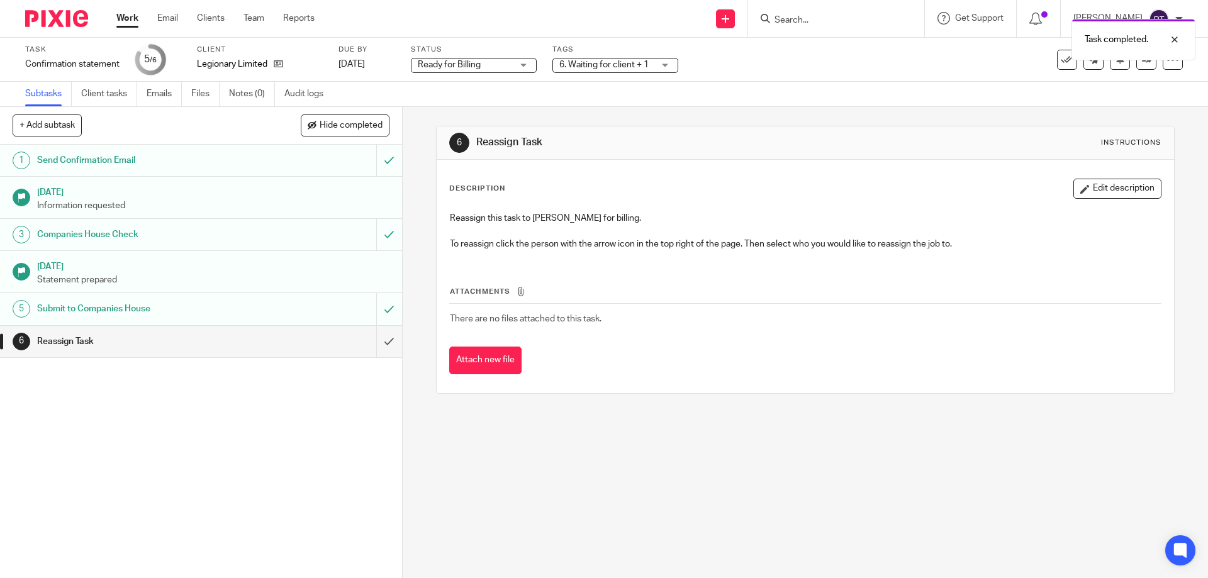
click at [612, 59] on div "Task completed." at bounding box center [899, 37] width 591 height 48
click at [617, 62] on span "6. Waiting for client + 1" at bounding box center [603, 64] width 89 height 9
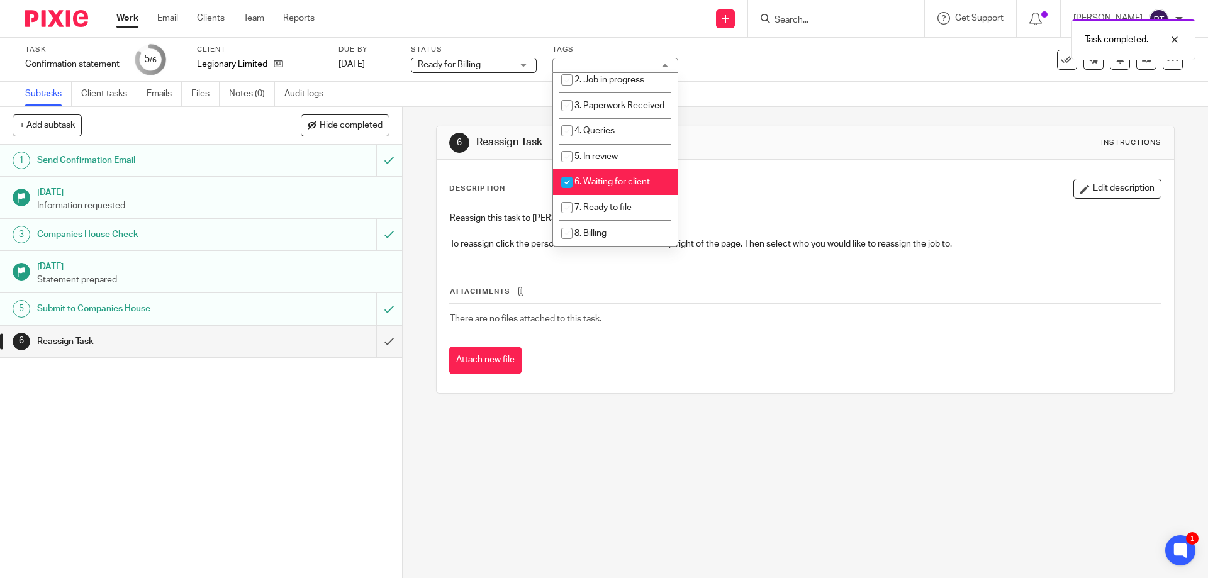
scroll to position [126, 0]
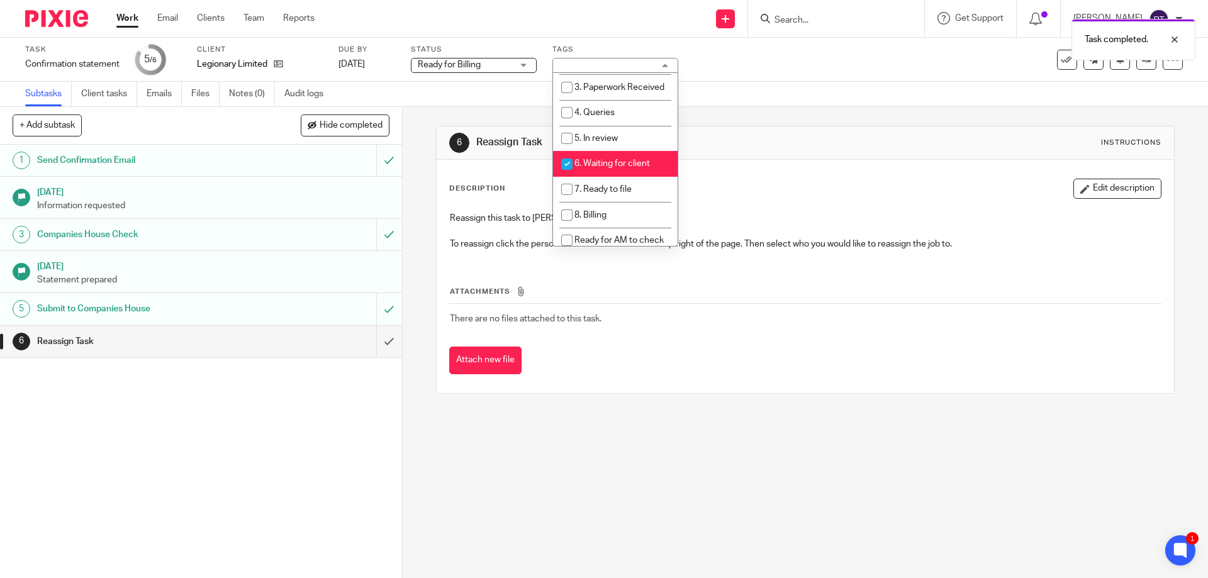
click at [604, 167] on li "6. Waiting for client" at bounding box center [615, 164] width 125 height 26
checkbox input "false"
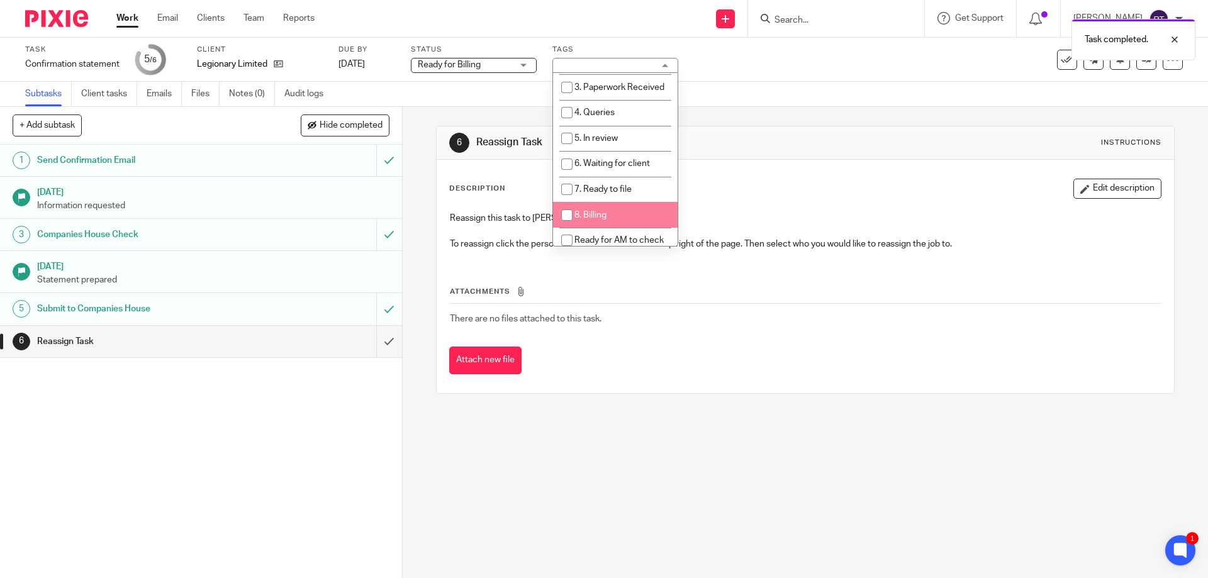
click at [614, 227] on li "8. Billing" at bounding box center [615, 215] width 125 height 26
checkbox input "true"
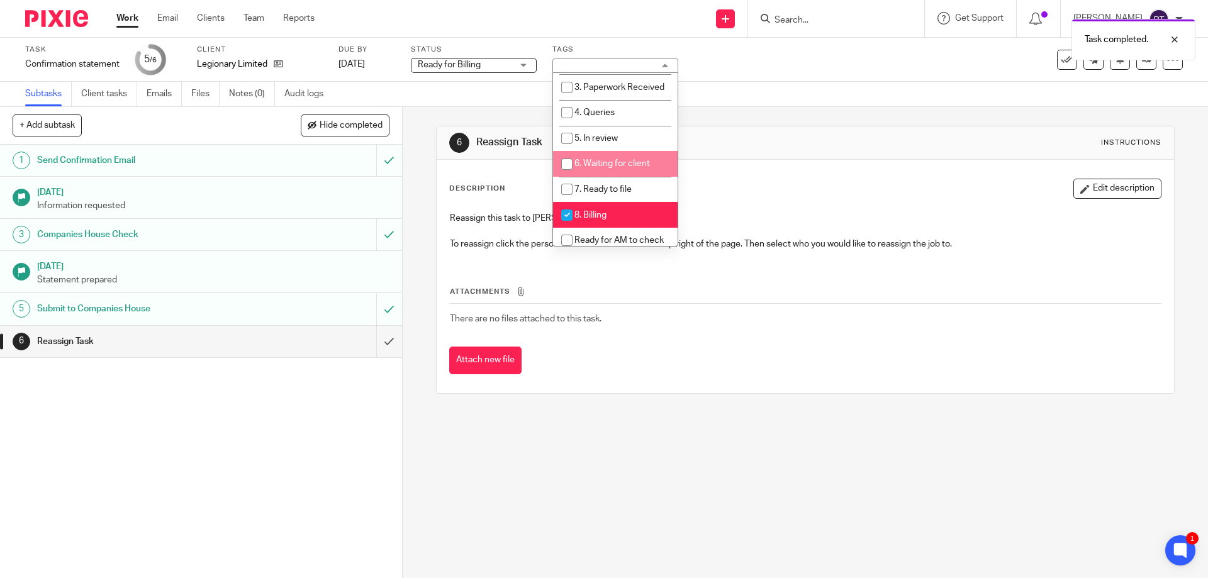
click at [802, 92] on div "Subtasks Client tasks Emails Files Notes (0) Audit logs" at bounding box center [604, 94] width 1208 height 25
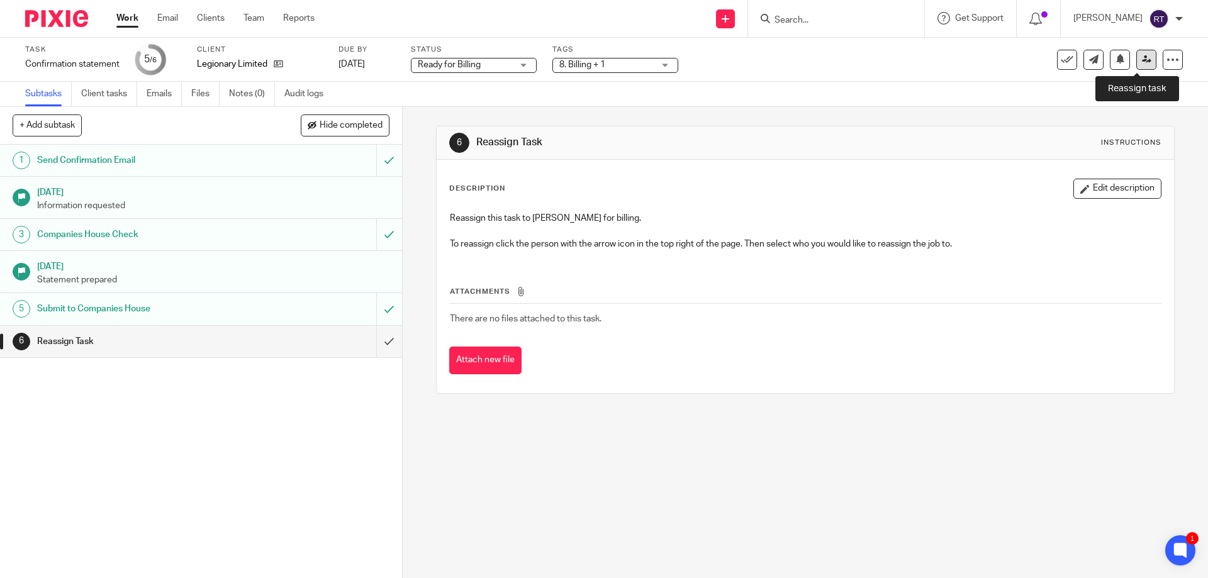
click at [1136, 67] on link at bounding box center [1146, 60] width 20 height 20
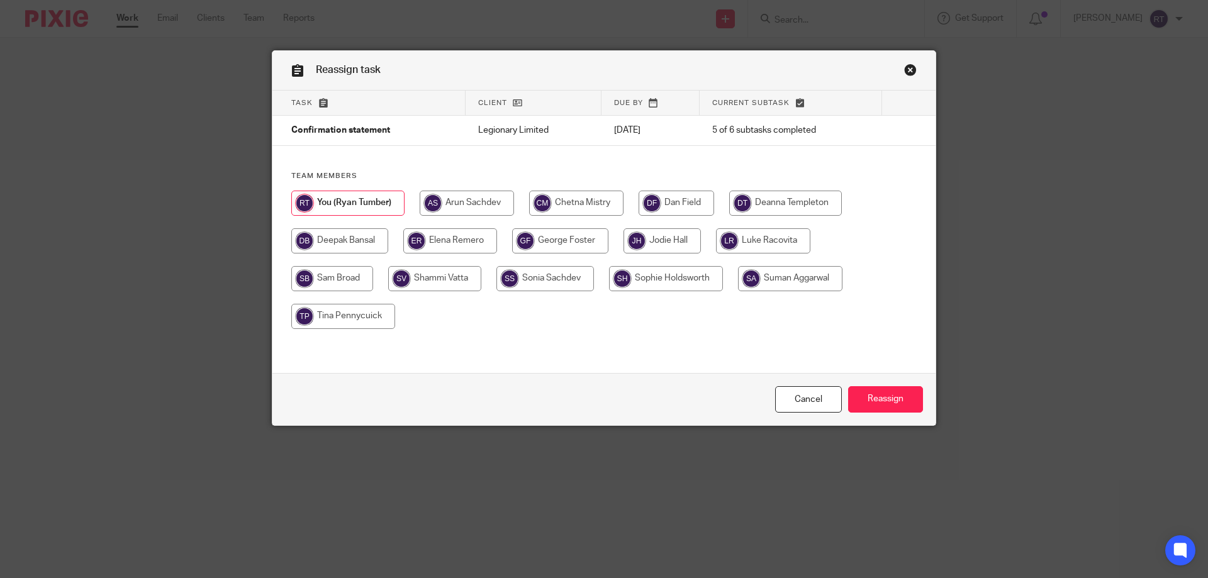
click at [790, 194] on input "radio" at bounding box center [785, 203] width 113 height 25
radio input "true"
click at [858, 404] on input "Reassign" at bounding box center [885, 399] width 75 height 27
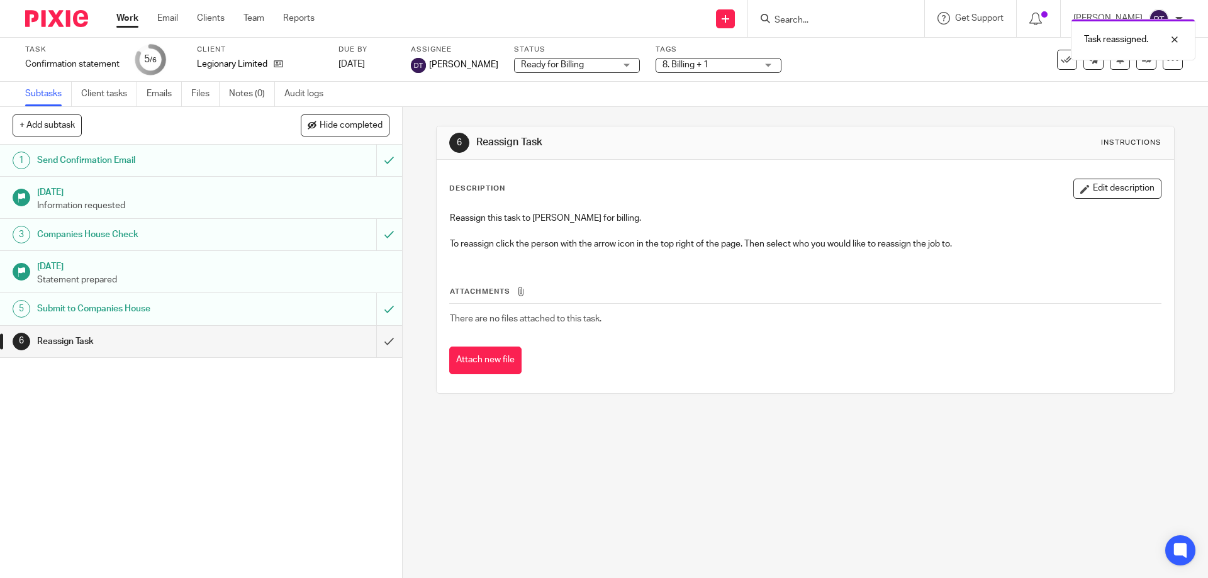
click at [39, 23] on img at bounding box center [56, 18] width 63 height 17
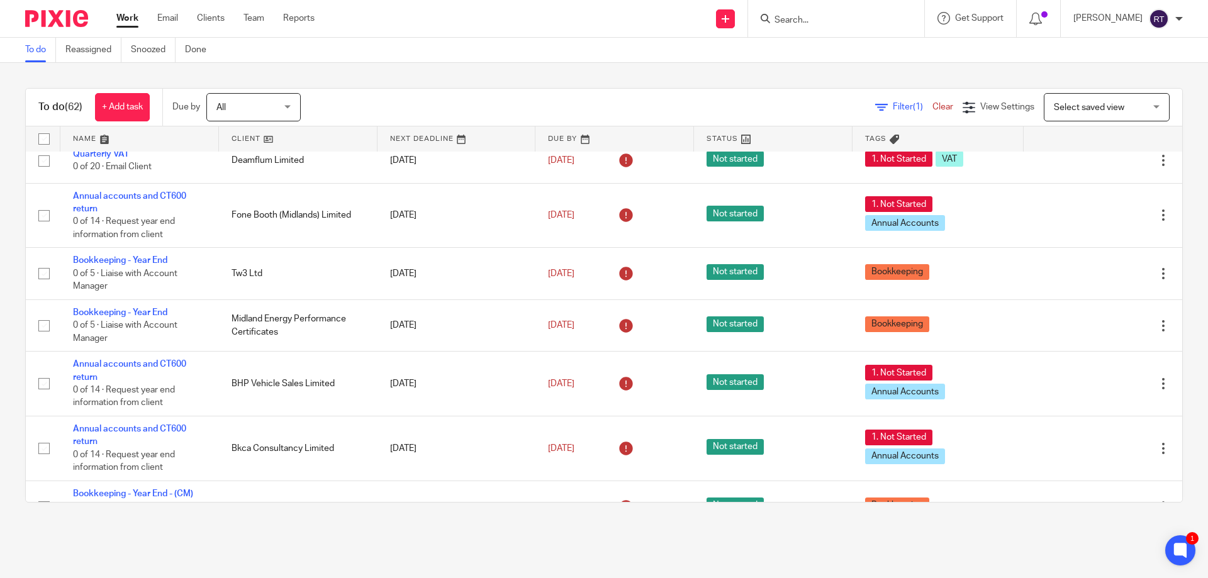
scroll to position [1751, 0]
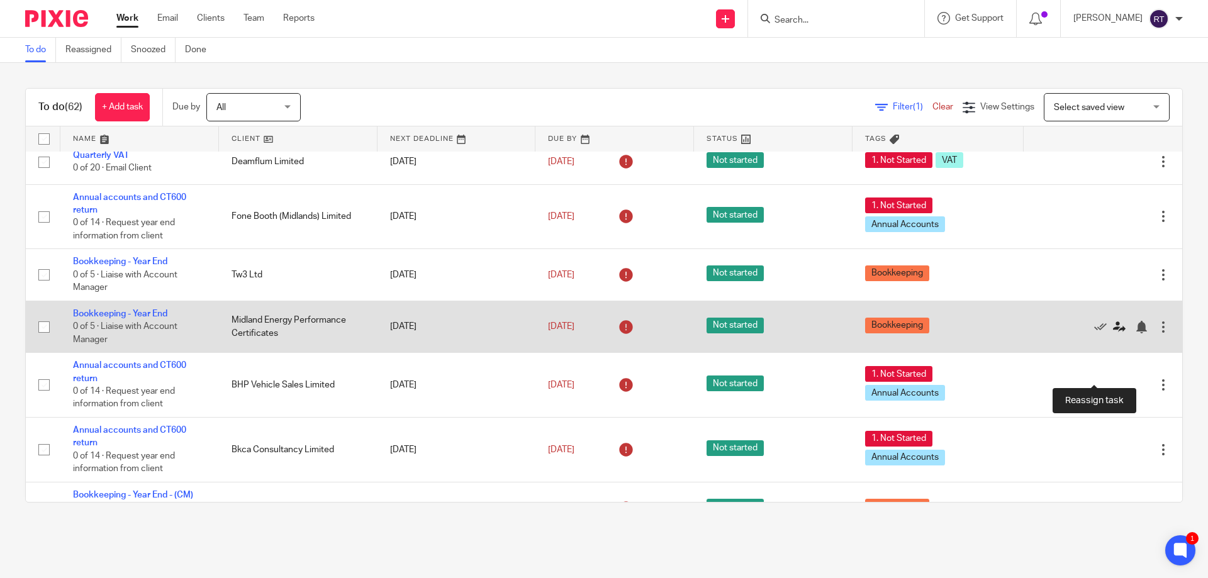
click at [1113, 333] on icon at bounding box center [1119, 327] width 13 height 13
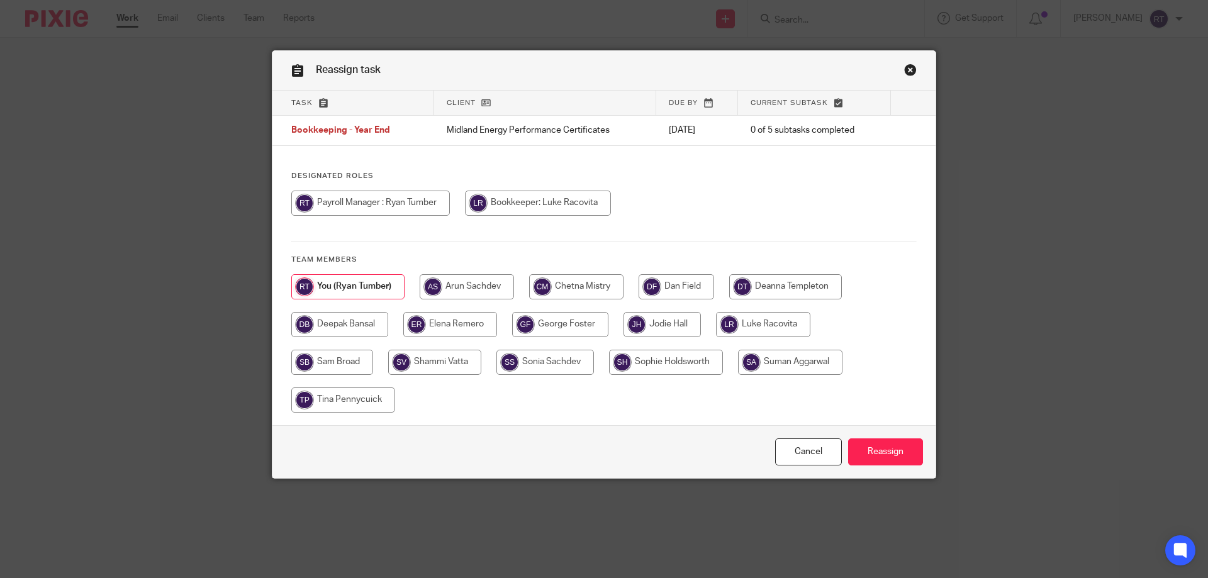
click at [357, 355] on input "radio" at bounding box center [332, 362] width 82 height 25
radio input "true"
click at [883, 440] on input "Reassign" at bounding box center [885, 452] width 75 height 27
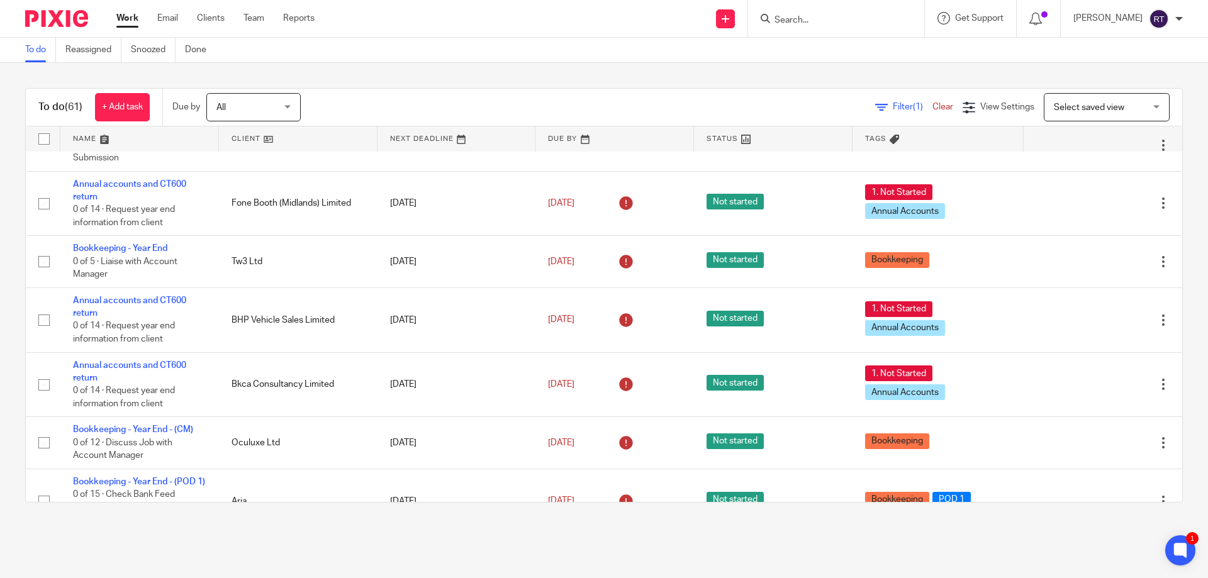
scroll to position [1762, 0]
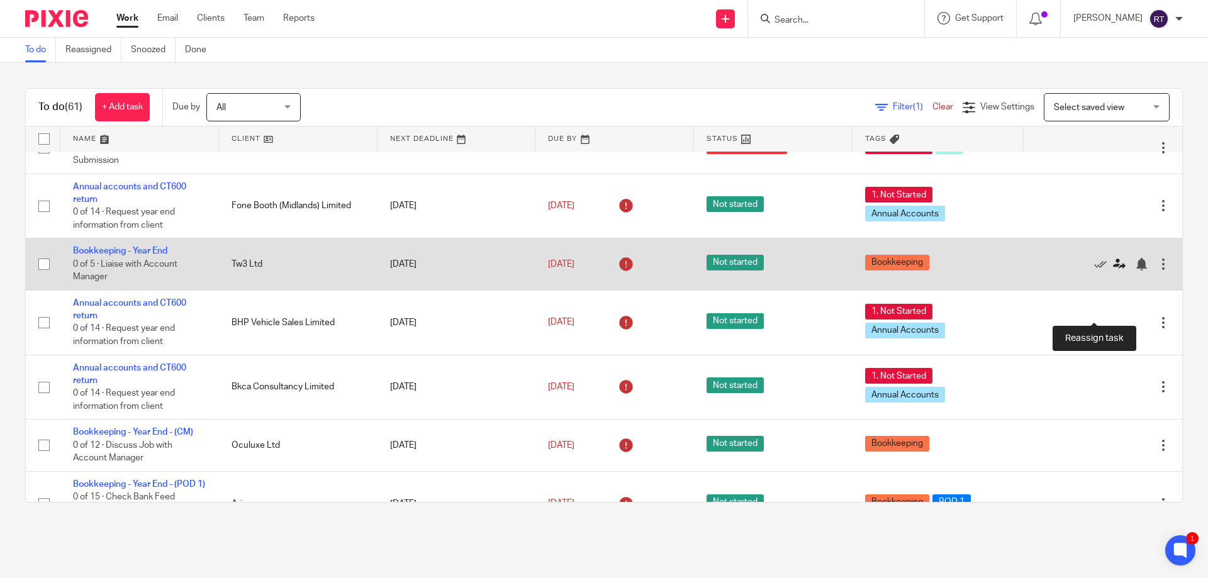
click at [1113, 271] on icon at bounding box center [1119, 264] width 13 height 13
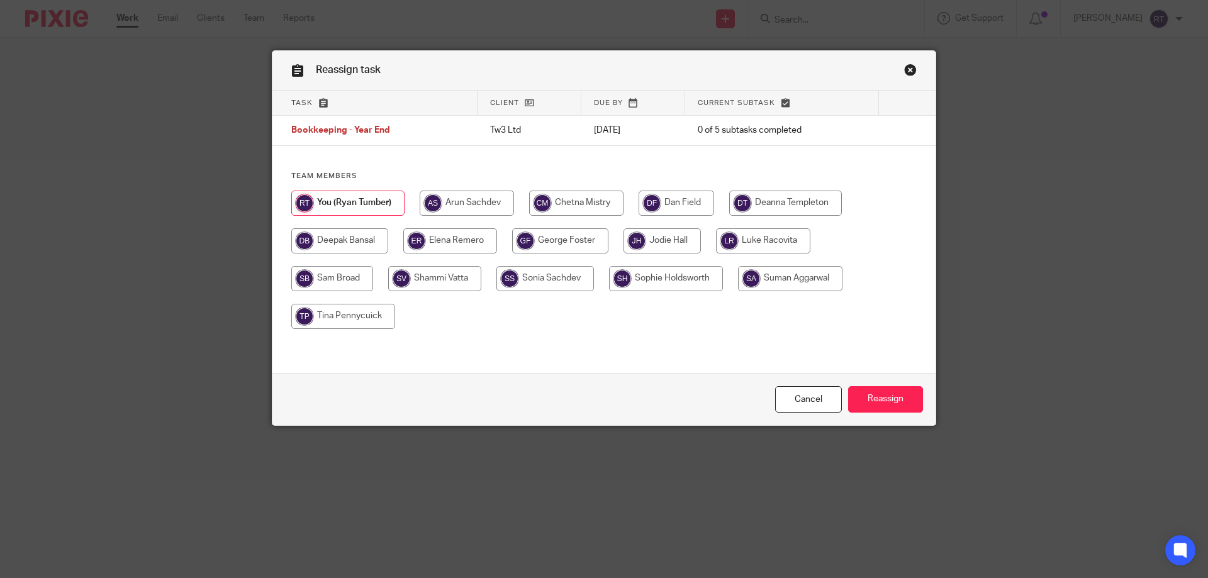
click at [350, 284] on input "radio" at bounding box center [332, 278] width 82 height 25
radio input "true"
click at [891, 398] on input "Reassign" at bounding box center [885, 399] width 75 height 27
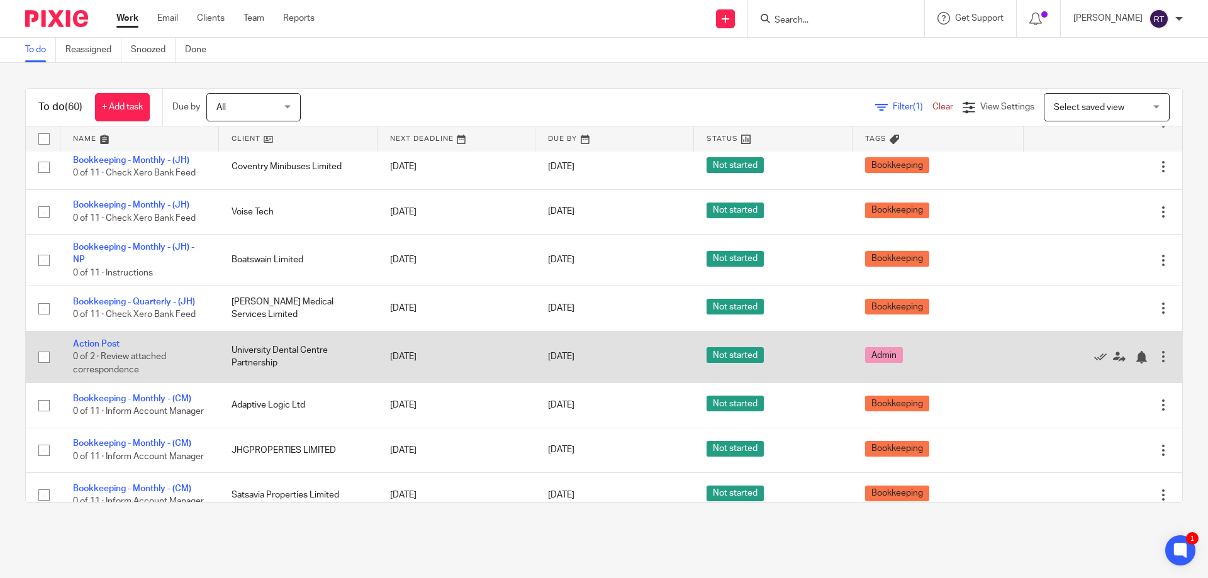
scroll to position [818, 0]
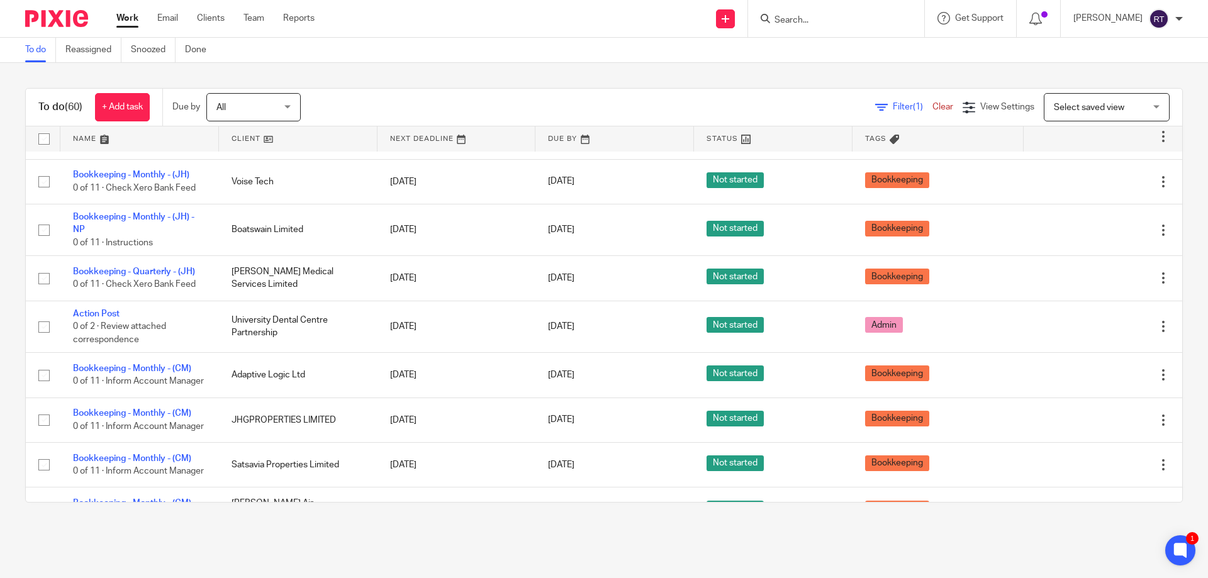
click at [887, 21] on input "Search" at bounding box center [829, 20] width 113 height 11
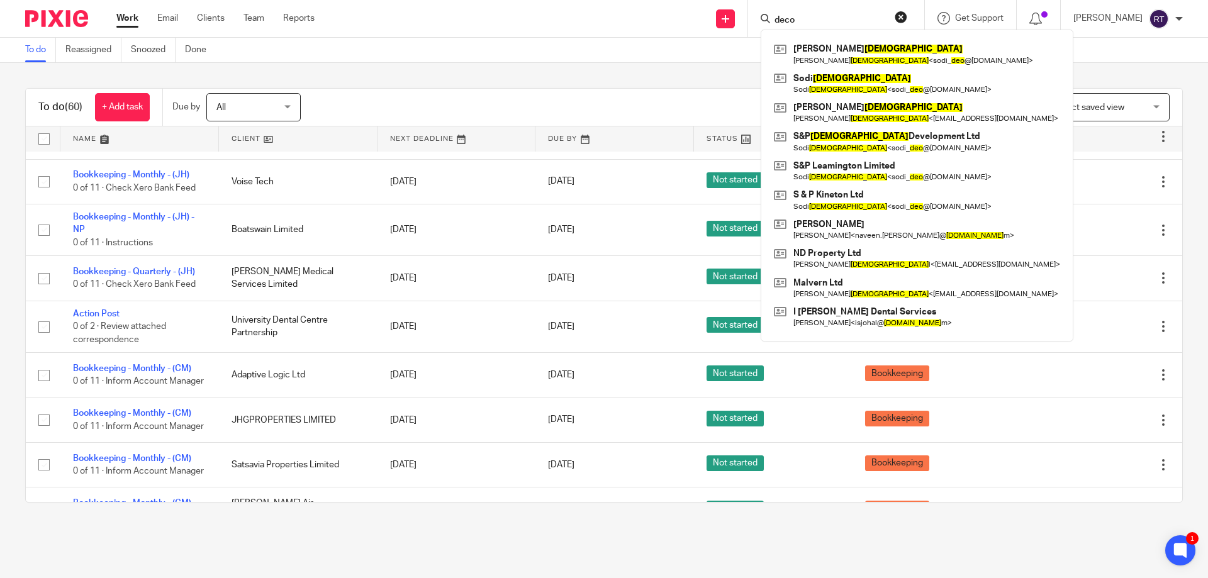
type input "decor"
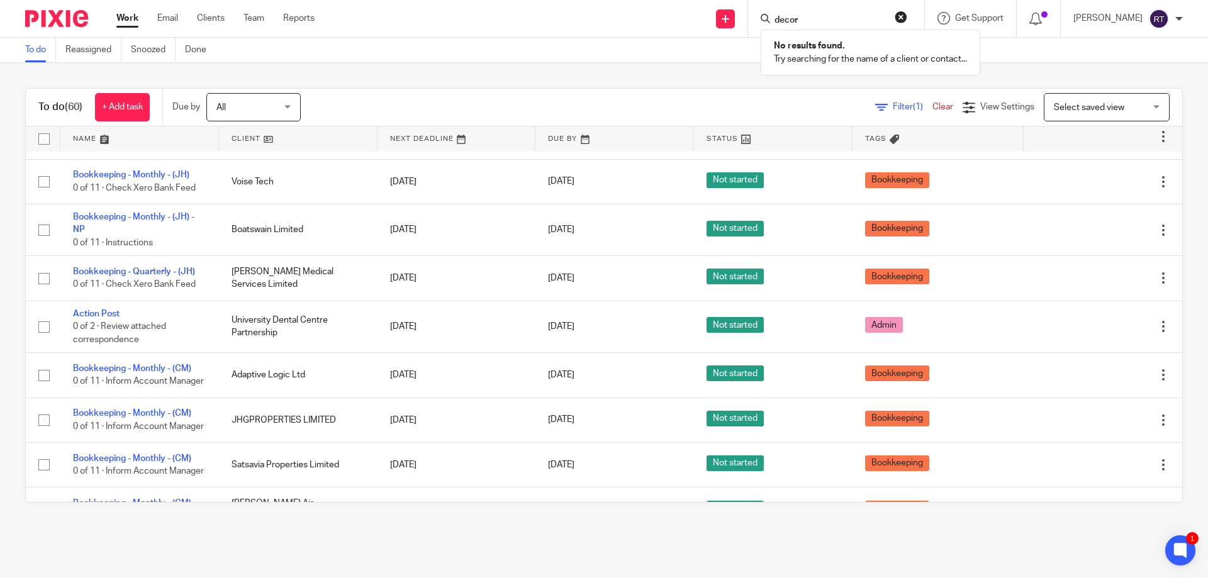
drag, startPoint x: 836, startPoint y: 20, endPoint x: 711, endPoint y: 19, distance: 125.2
click at [711, 19] on div "Send new email Create task Add client Request signature decor No results found.…" at bounding box center [770, 18] width 875 height 37
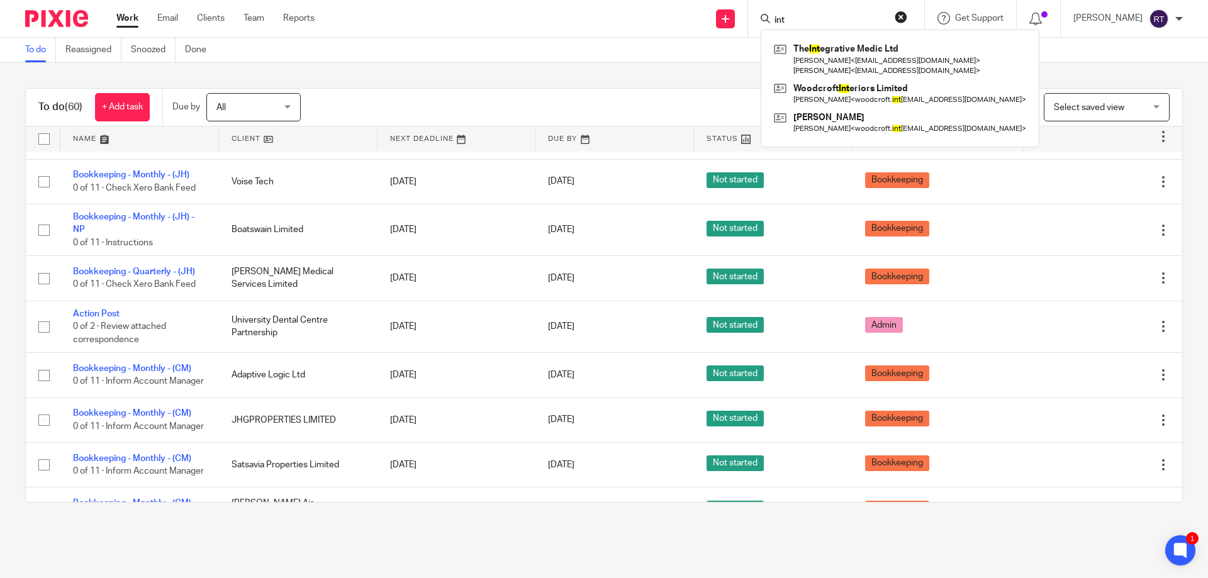
type input "int"
click at [900, 36] on div "The Int egrative Medic Ltd Fiona Vij < fiona00@hotmail.com > Sapan < sapan_ghai…" at bounding box center [900, 89] width 279 height 118
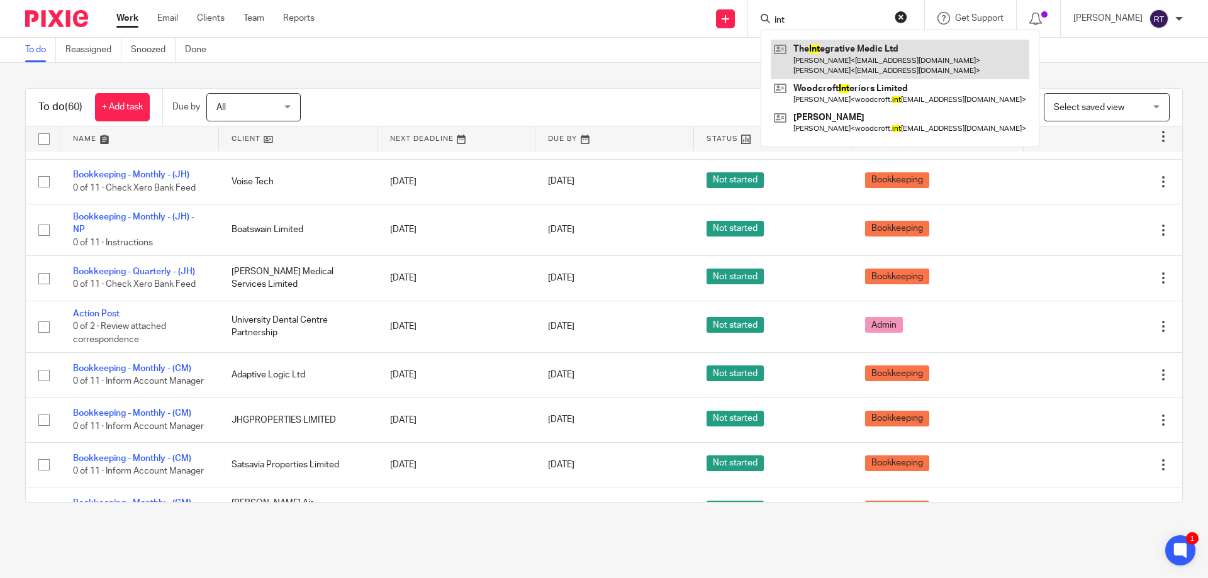
click at [894, 52] on link at bounding box center [900, 59] width 259 height 39
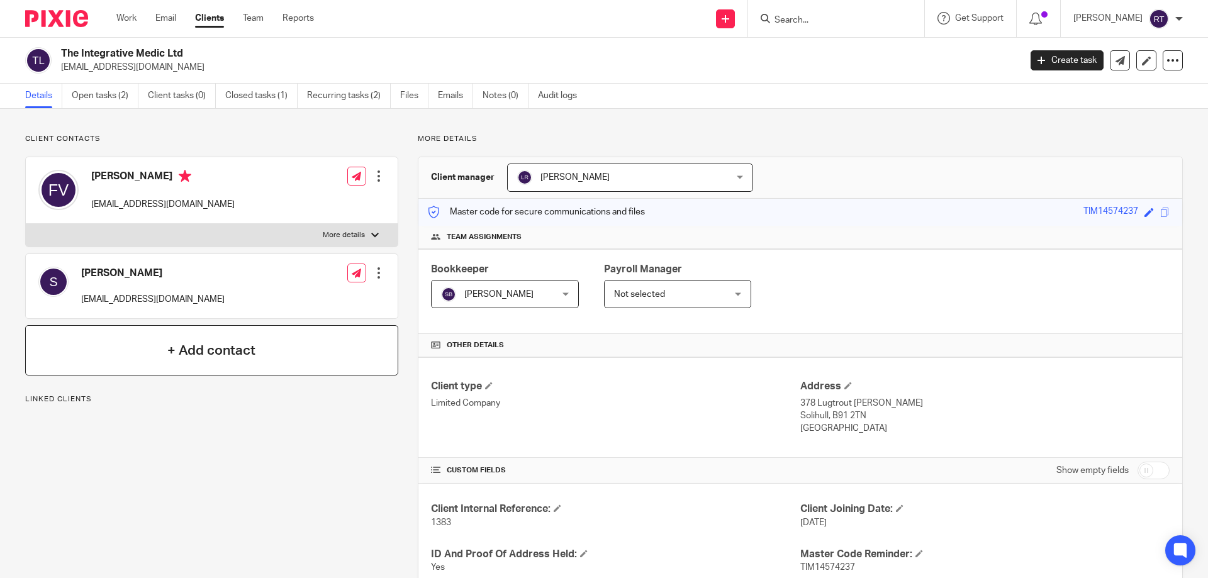
scroll to position [422, 0]
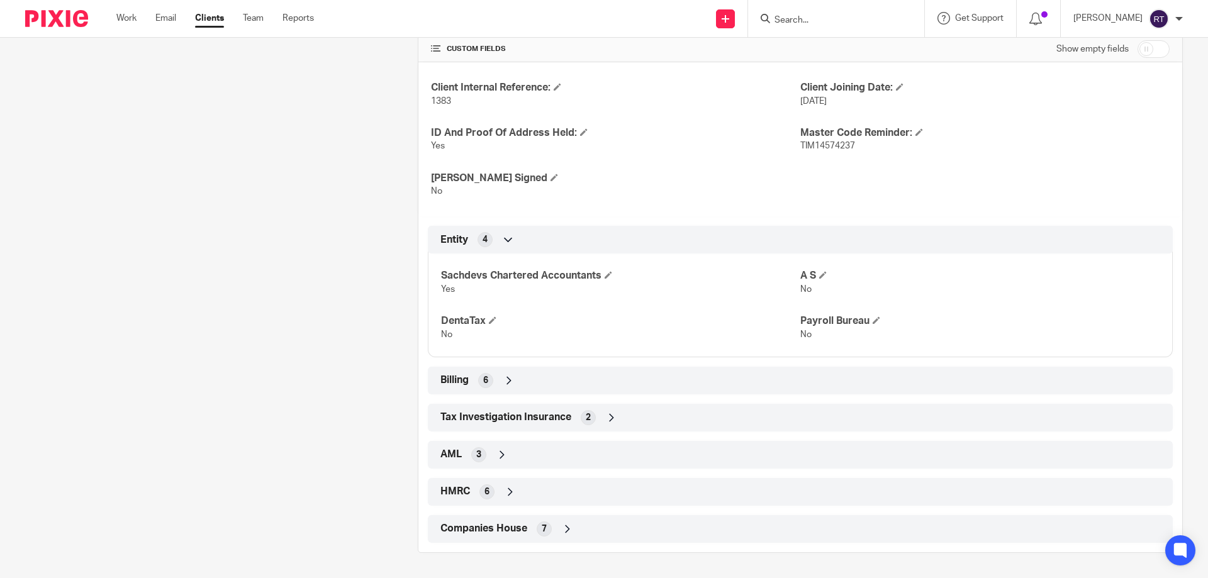
click at [515, 534] on span "Companies House" at bounding box center [483, 528] width 87 height 13
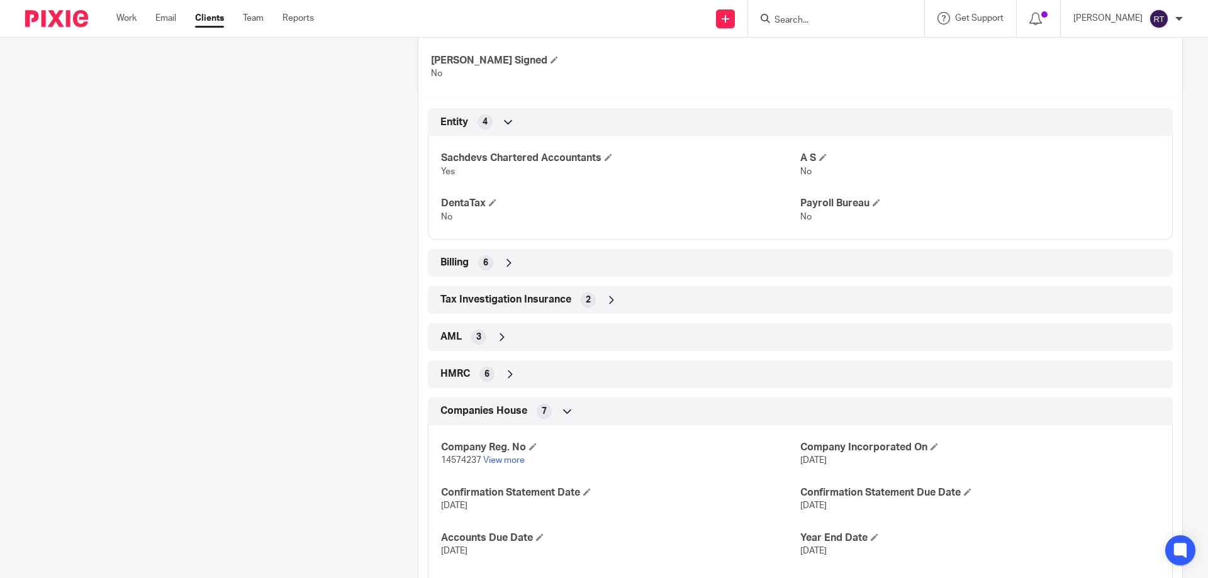
scroll to position [547, 0]
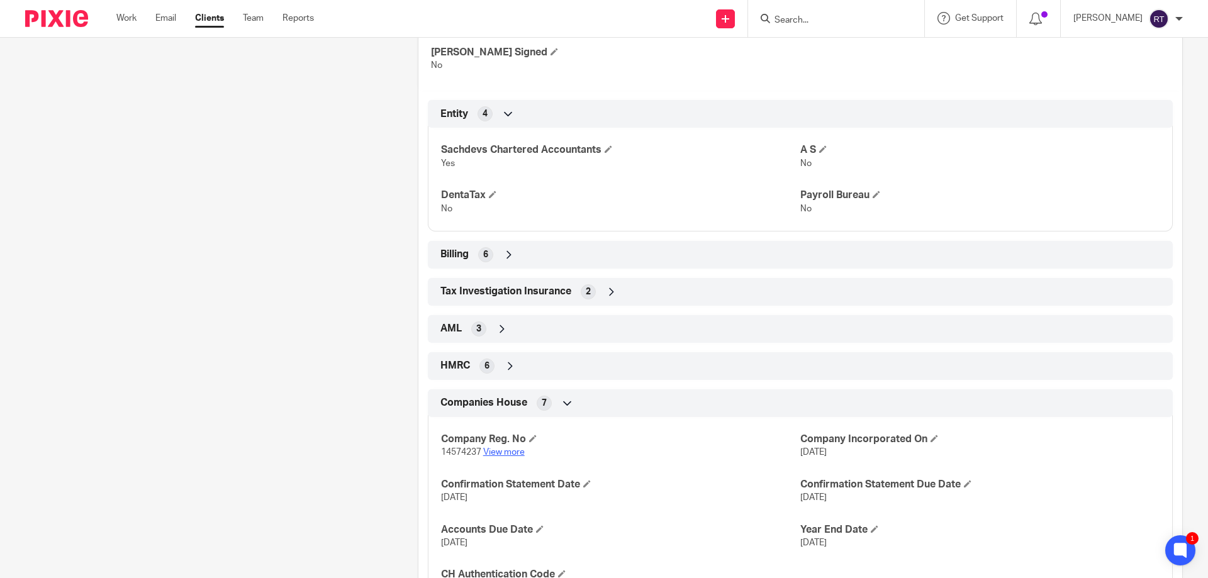
click at [507, 456] on link "View more" at bounding box center [504, 452] width 42 height 9
click at [59, 25] on img at bounding box center [56, 18] width 63 height 17
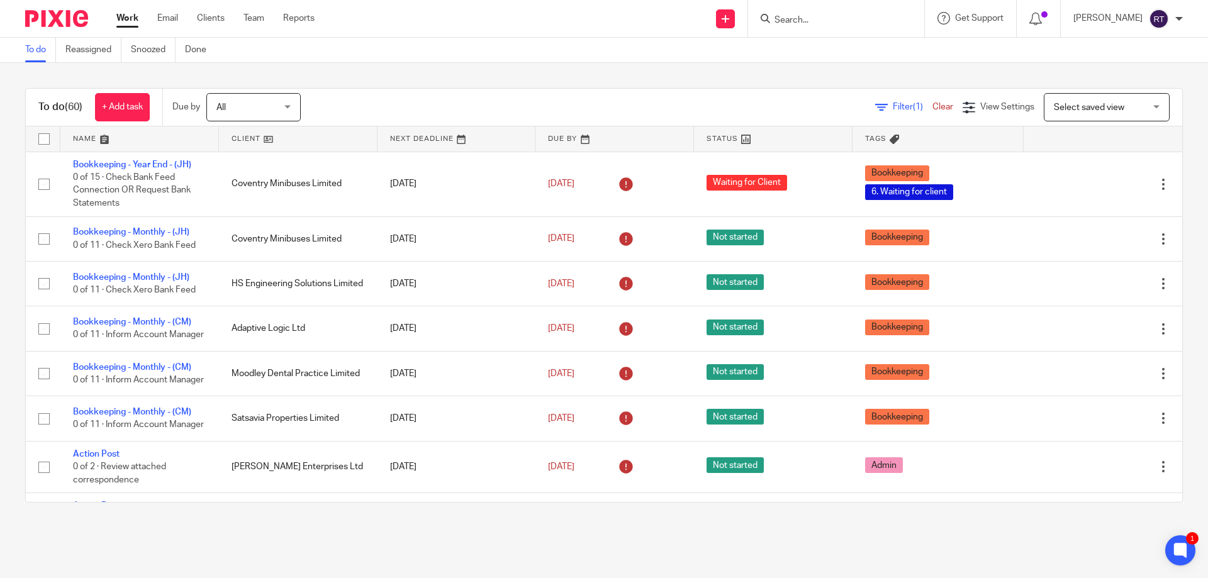
click at [1172, 18] on div "[PERSON_NAME]" at bounding box center [1127, 19] width 109 height 20
click at [1101, 67] on icon at bounding box center [1097, 68] width 9 height 9
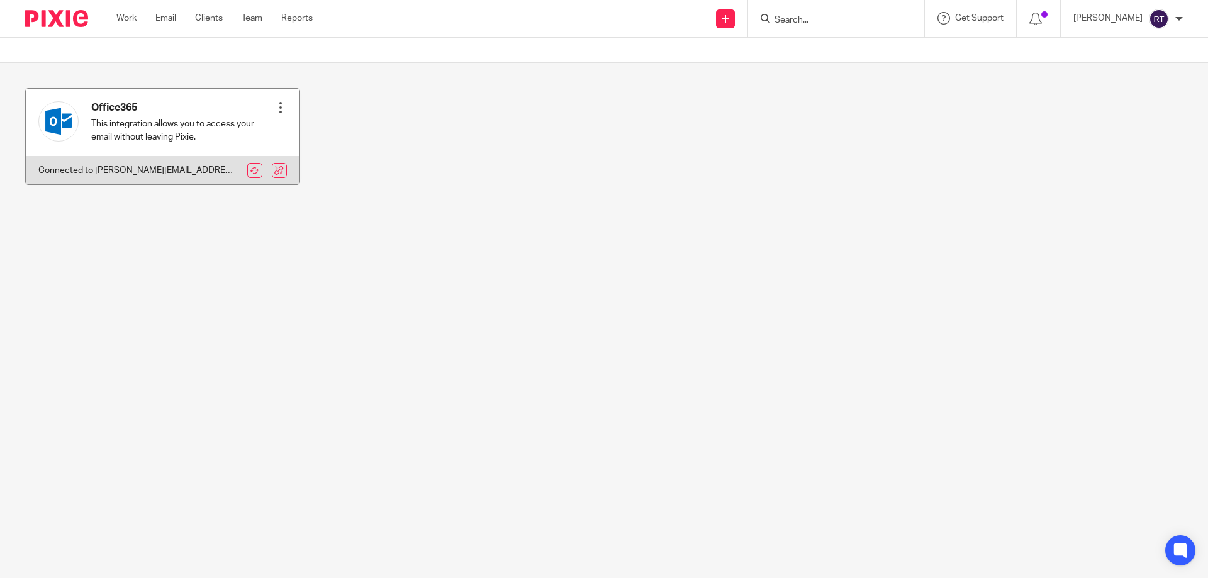
click at [142, 111] on h4 "Office365" at bounding box center [182, 107] width 183 height 13
click at [274, 108] on div at bounding box center [280, 107] width 13 height 13
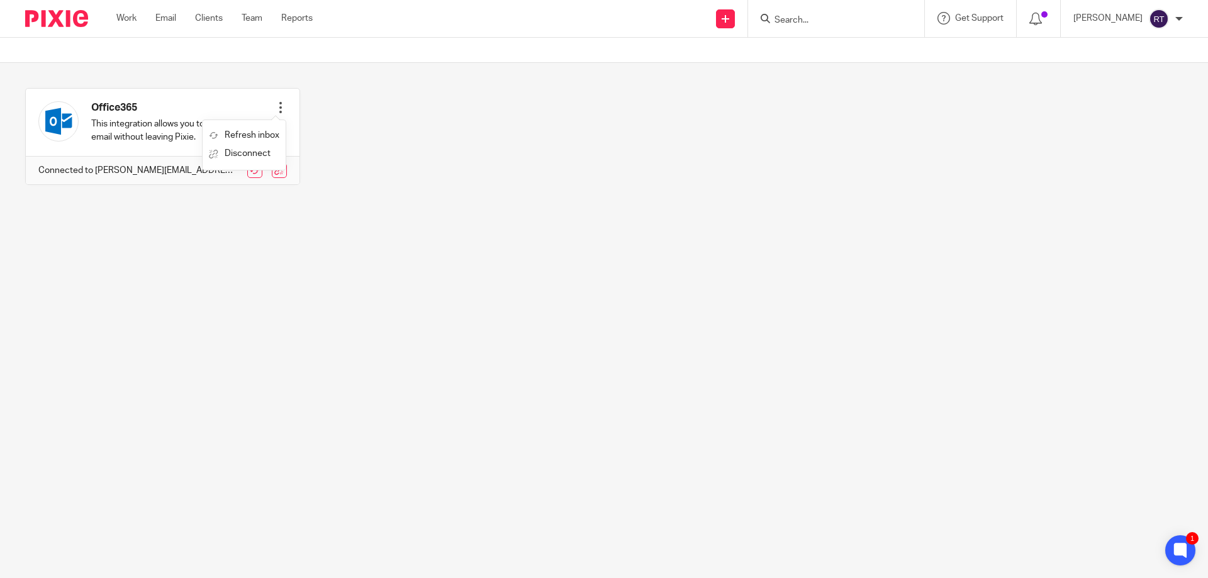
click at [732, 17] on div "Send new email Create task Add client Request signature" at bounding box center [725, 18] width 45 height 37
click at [711, 53] on link "Send new email" at bounding box center [742, 59] width 88 height 18
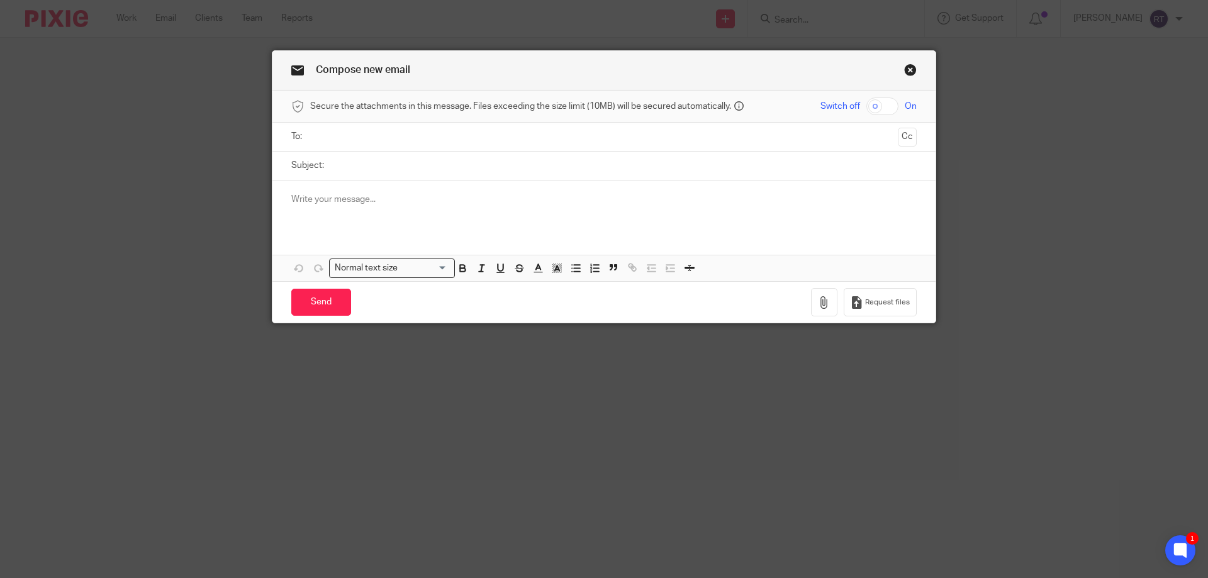
click at [877, 106] on input "checkbox" at bounding box center [882, 107] width 32 height 18
click at [878, 106] on input "checkbox" at bounding box center [882, 107] width 32 height 18
checkbox input "false"
click at [911, 66] on link "Close this dialog window" at bounding box center [910, 72] width 13 height 17
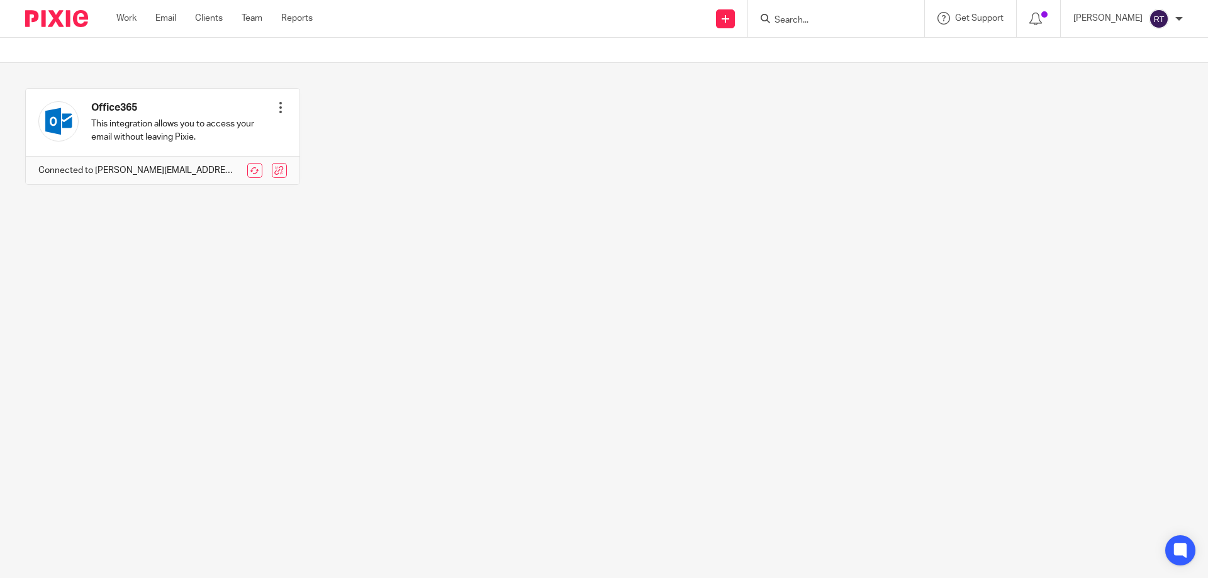
click at [72, 13] on img at bounding box center [56, 18] width 63 height 17
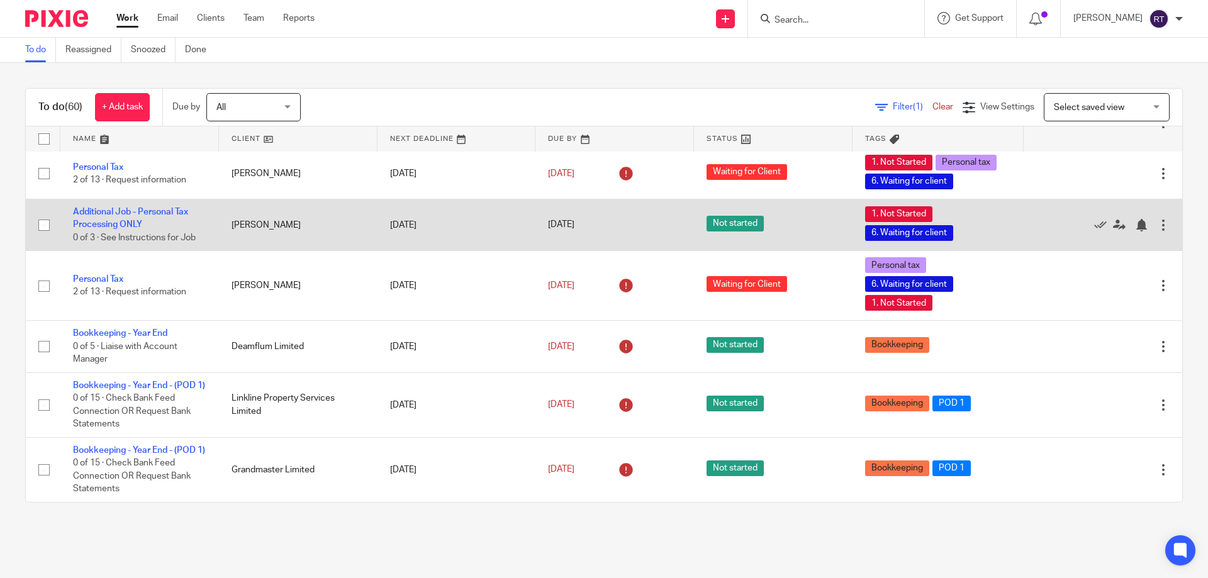
scroll to position [2843, 0]
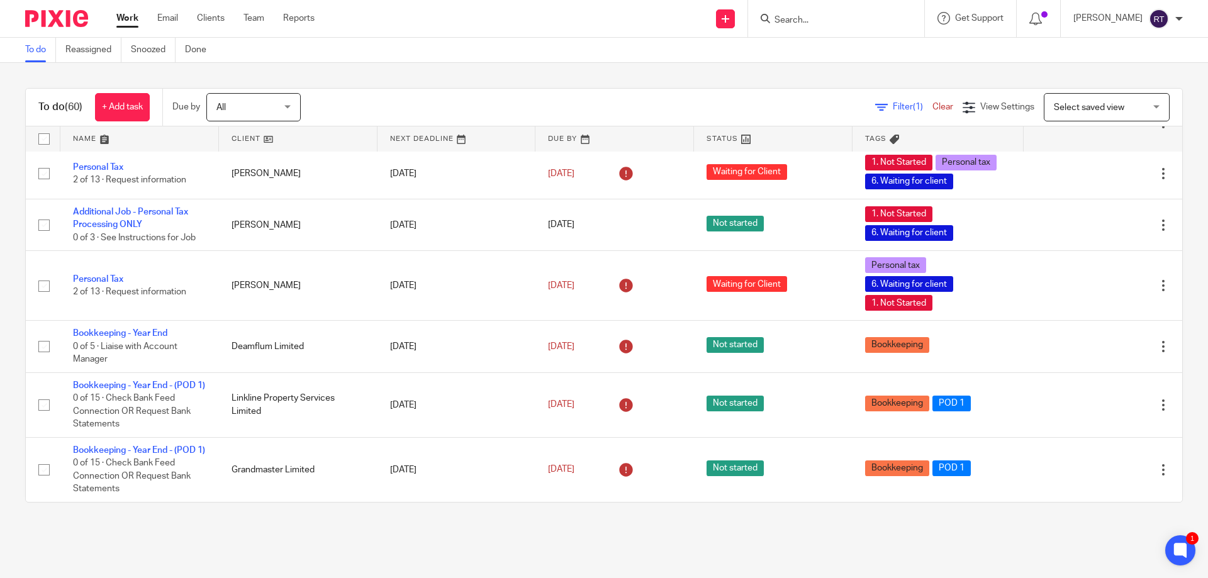
click at [324, 542] on main "To do Reassigned Snoozed Done To do (60) + Add task Due by All All [DATE] [DATE…" at bounding box center [604, 289] width 1208 height 578
